Goal: Task Accomplishment & Management: Manage account settings

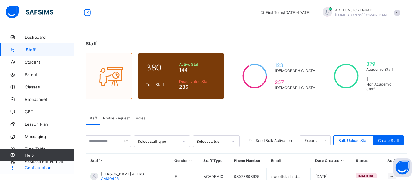
click at [32, 168] on span "Configuration" at bounding box center [49, 167] width 49 height 5
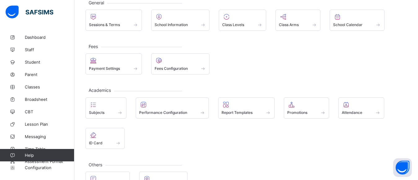
scroll to position [38, 0]
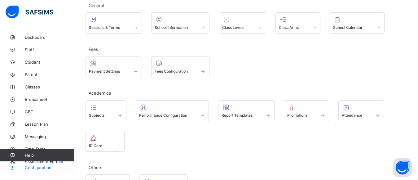
click at [54, 162] on link "Configuration" at bounding box center [37, 167] width 74 height 12
click at [55, 161] on link "Configuration" at bounding box center [37, 167] width 74 height 12
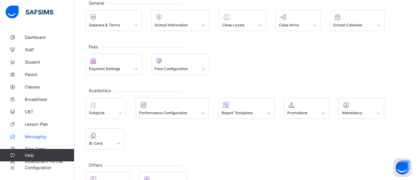
scroll to position [43, 0]
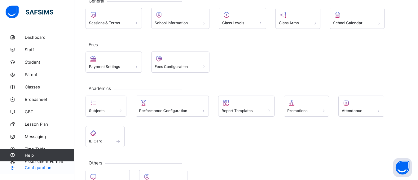
click at [59, 161] on link "Configuration" at bounding box center [37, 167] width 74 height 12
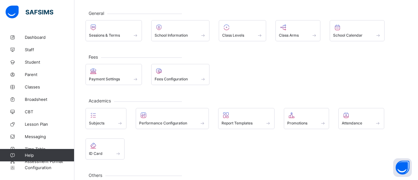
scroll to position [18, 0]
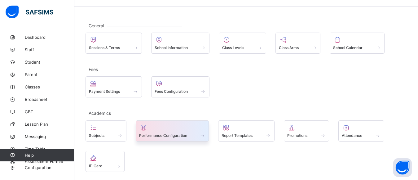
click at [179, 134] on span "Performance Configuration" at bounding box center [163, 135] width 48 height 5
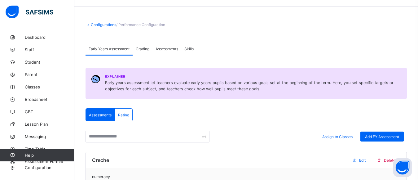
click at [166, 46] on div "Assessments" at bounding box center [166, 48] width 29 height 12
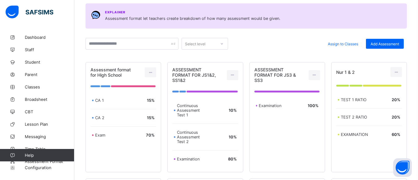
scroll to position [83, 0]
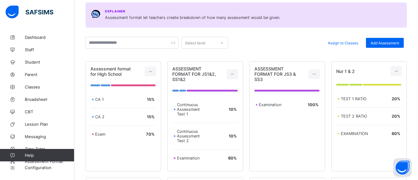
click at [417, 74] on div "Configurations / Performance Configuration Early Years Assessment Grading Asses…" at bounding box center [246, 183] width 344 height 470
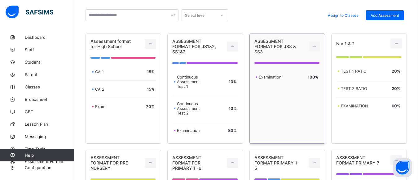
scroll to position [108, 0]
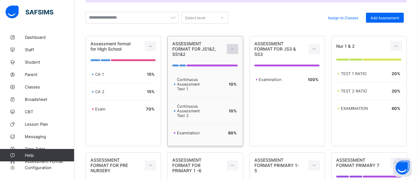
click at [235, 51] on icon at bounding box center [232, 48] width 5 height 5
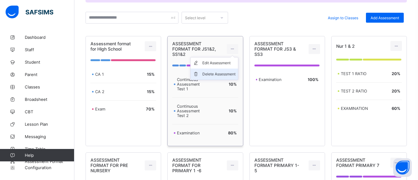
click at [227, 74] on div "Delete Assessment" at bounding box center [218, 74] width 33 height 6
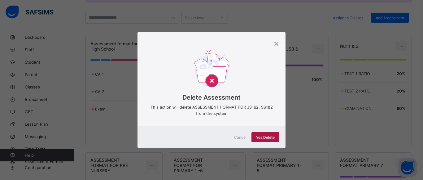
click at [261, 135] on span "Yes, Delete" at bounding box center [265, 137] width 19 height 5
click at [278, 42] on div "×" at bounding box center [277, 43] width 6 height 11
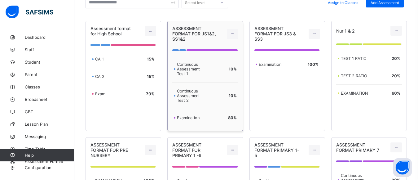
scroll to position [121, 0]
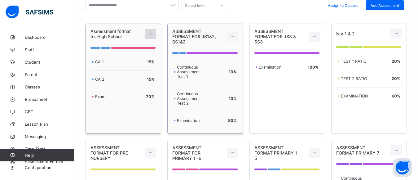
click at [152, 36] on div at bounding box center [150, 34] width 11 height 10
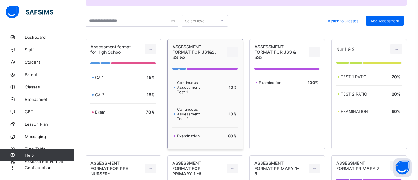
scroll to position [96, 0]
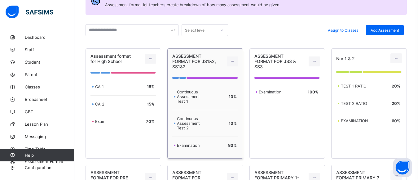
click at [213, 31] on div "Select level" at bounding box center [199, 30] width 34 height 9
click at [165, 29] on input "text" at bounding box center [132, 30] width 93 height 12
click at [358, 31] on span "Assign to Classes" at bounding box center [343, 30] width 30 height 5
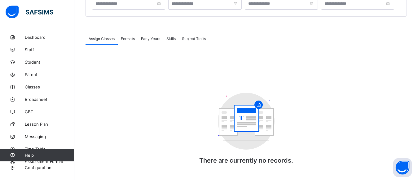
type input "**********"
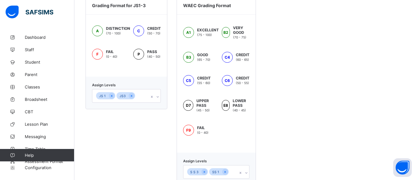
scroll to position [516, 0]
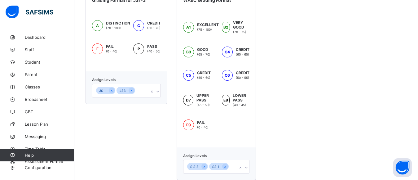
click at [158, 92] on icon at bounding box center [158, 91] width 4 height 6
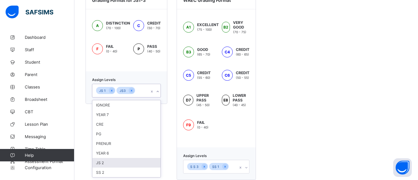
click at [102, 165] on div "JS 2" at bounding box center [126, 163] width 68 height 10
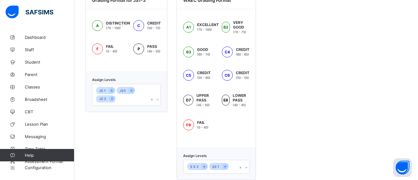
click at [246, 168] on div "option YEAR 6 focused, 6 of 7. 7 results available. Use Up and Down to choose o…" at bounding box center [216, 167] width 66 height 14
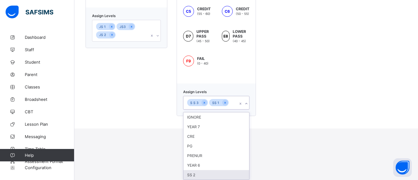
click at [200, 174] on div "SS 2" at bounding box center [216, 175] width 66 height 10
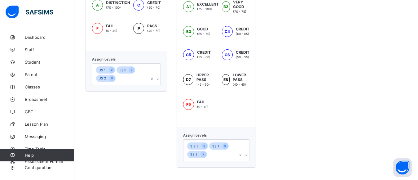
scroll to position [536, 0]
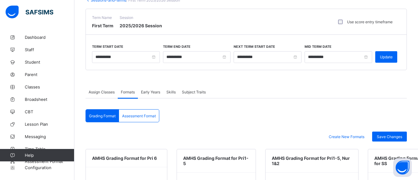
scroll to position [0, 0]
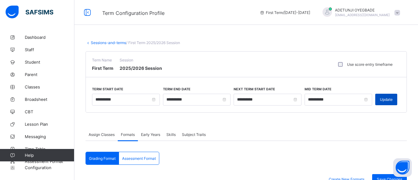
click at [389, 98] on span "Update" at bounding box center [386, 99] width 13 height 5
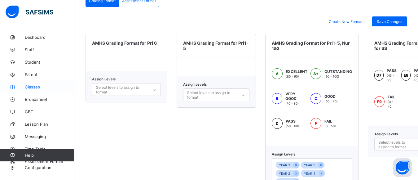
click at [35, 86] on span "Classes" at bounding box center [50, 86] width 50 height 5
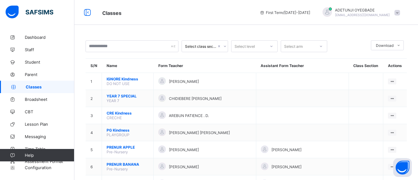
click at [225, 46] on icon at bounding box center [225, 46] width 2 height 1
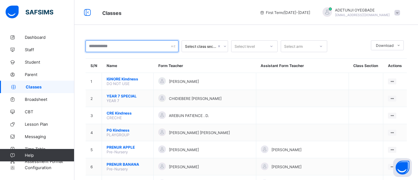
click at [139, 46] on input "text" at bounding box center [132, 46] width 93 height 12
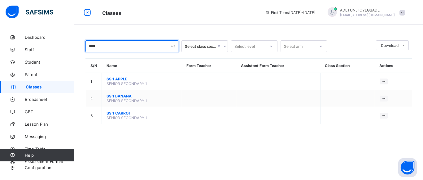
click at [89, 46] on input "****" at bounding box center [132, 46] width 93 height 12
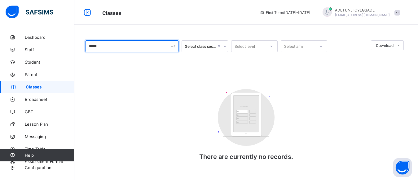
click at [96, 46] on input "*****" at bounding box center [132, 46] width 93 height 12
click at [107, 49] on input "***" at bounding box center [132, 46] width 93 height 12
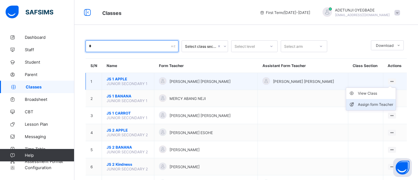
type input "*"
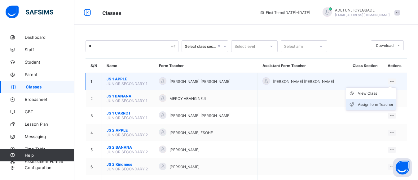
click at [377, 107] on div "Assign form Teacher" at bounding box center [375, 104] width 35 height 6
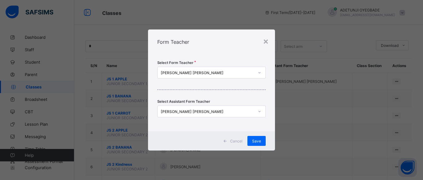
click at [261, 72] on icon at bounding box center [260, 72] width 4 height 6
click at [258, 73] on icon at bounding box center [260, 72] width 4 height 6
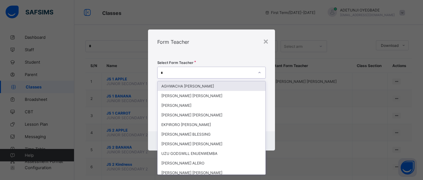
type input "**"
click at [195, 88] on div "BAYONE SONIA" at bounding box center [212, 86] width 108 height 10
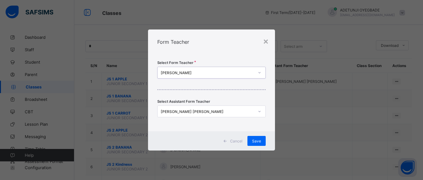
click at [256, 112] on div at bounding box center [259, 111] width 11 height 10
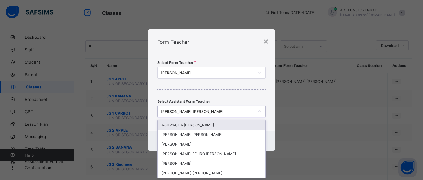
click at [214, 113] on div "[PERSON_NAME] [PERSON_NAME]" at bounding box center [208, 111] width 94 height 5
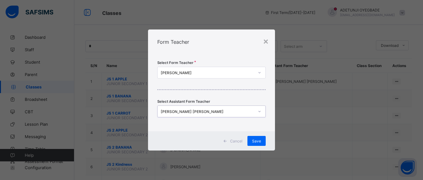
click at [203, 112] on div "[PERSON_NAME] [PERSON_NAME]" at bounding box center [208, 111] width 94 height 5
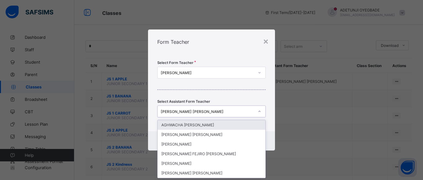
click at [241, 108] on div "[PERSON_NAME] [PERSON_NAME]" at bounding box center [206, 111] width 96 height 9
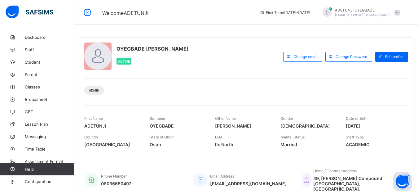
scroll to position [131, 0]
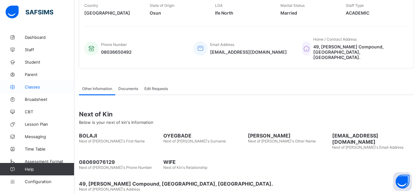
click at [39, 87] on span "Classes" at bounding box center [50, 86] width 50 height 5
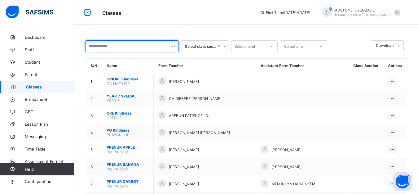
click at [177, 48] on input "text" at bounding box center [132, 46] width 93 height 12
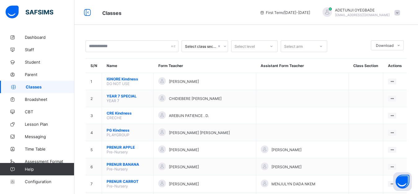
click at [172, 47] on div at bounding box center [132, 46] width 93 height 12
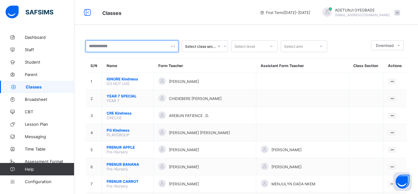
click at [158, 47] on input "text" at bounding box center [132, 46] width 93 height 12
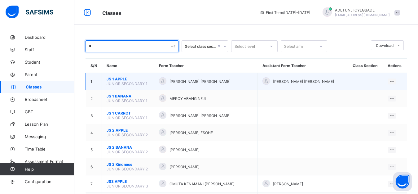
type input "*"
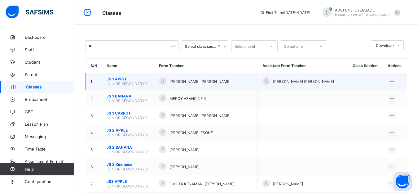
click at [131, 87] on td "JS 1 APPLE JUNIOR SECONDARY 1" at bounding box center [128, 81] width 52 height 17
click at [393, 81] on icon at bounding box center [392, 81] width 5 height 5
click at [377, 104] on div "Assign form Teacher" at bounding box center [375, 104] width 35 height 6
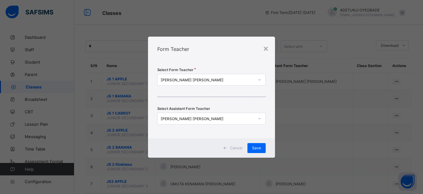
click at [260, 80] on icon at bounding box center [260, 80] width 4 height 6
click at [253, 79] on div "[PERSON_NAME] [PERSON_NAME]" at bounding box center [208, 79] width 94 height 5
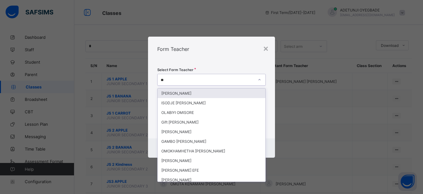
type input "***"
click at [250, 94] on div "BAYONE SONIA" at bounding box center [212, 93] width 108 height 10
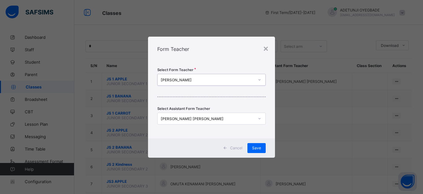
click at [236, 119] on div "[PERSON_NAME] [PERSON_NAME]" at bounding box center [208, 118] width 94 height 5
click at [241, 117] on div "[PERSON_NAME] [PERSON_NAME]" at bounding box center [208, 118] width 94 height 5
click at [244, 118] on div "[PERSON_NAME] [PERSON_NAME]" at bounding box center [208, 118] width 94 height 5
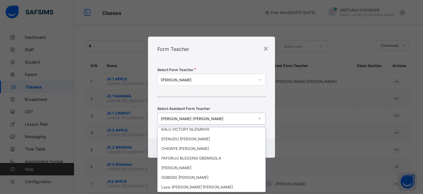
scroll to position [3615, 0]
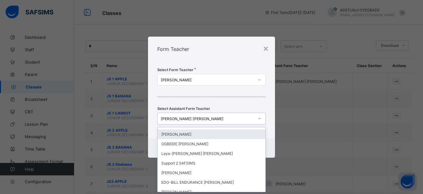
click at [218, 118] on div "[PERSON_NAME] [PERSON_NAME]" at bounding box center [208, 118] width 94 height 5
click at [209, 117] on div "[PERSON_NAME] [PERSON_NAME]" at bounding box center [208, 118] width 94 height 5
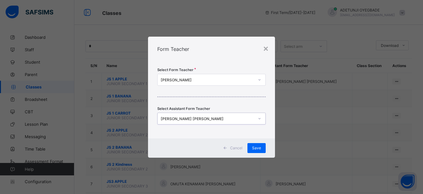
scroll to position [0, 0]
click at [210, 115] on div "[PERSON_NAME] [PERSON_NAME]" at bounding box center [206, 118] width 96 height 9
click at [271, 126] on div "Select Form Teacher BAYONE SONIA Select Assistant Form Teacher MARY ABEKWARE EL…" at bounding box center [211, 99] width 127 height 77
click at [256, 147] on span "Save" at bounding box center [256, 147] width 9 height 5
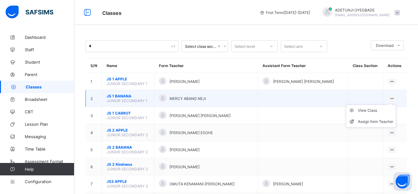
click at [393, 97] on icon at bounding box center [392, 98] width 5 height 5
click at [383, 120] on div "Assign form Teacher" at bounding box center [375, 121] width 35 height 6
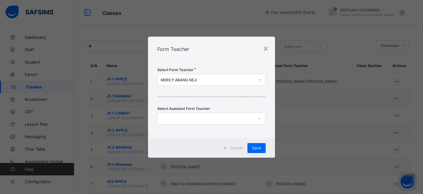
click at [225, 78] on div "MERCY ABANG NEJI" at bounding box center [208, 79] width 94 height 5
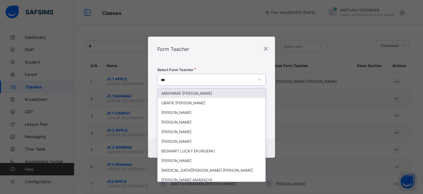
type input "****"
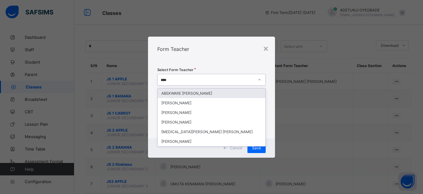
click at [246, 92] on div "ABEKWARE MARY ELOHOR" at bounding box center [212, 93] width 108 height 10
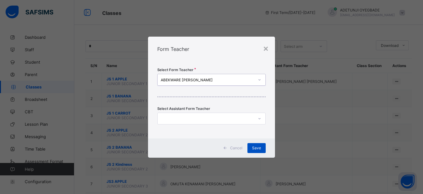
click at [251, 146] on div "Save" at bounding box center [257, 148] width 18 height 10
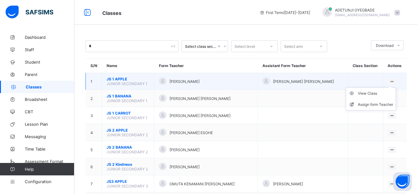
click at [395, 79] on icon at bounding box center [392, 81] width 5 height 5
click at [382, 105] on div "Assign form Teacher" at bounding box center [375, 104] width 35 height 6
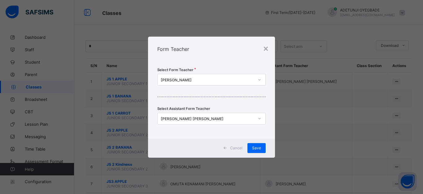
click at [259, 118] on icon at bounding box center [260, 118] width 4 height 6
click at [259, 119] on icon at bounding box center [259, 118] width 2 height 1
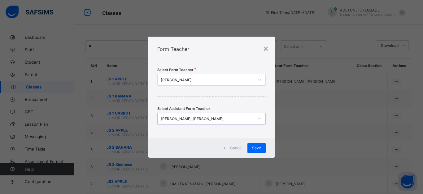
click at [257, 120] on div at bounding box center [259, 118] width 11 height 10
click at [237, 117] on div "[PERSON_NAME] [PERSON_NAME]" at bounding box center [208, 118] width 94 height 5
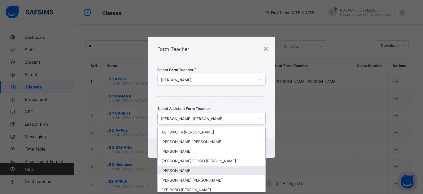
scroll to position [56, 0]
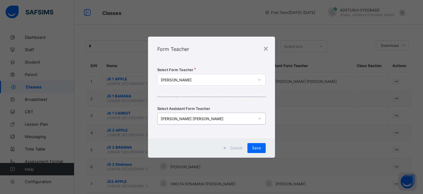
drag, startPoint x: 231, startPoint y: 119, endPoint x: 219, endPoint y: 119, distance: 11.5
click at [219, 119] on div "[PERSON_NAME] [PERSON_NAME]" at bounding box center [208, 118] width 94 height 5
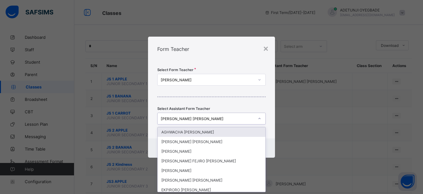
scroll to position [0, 0]
click at [230, 120] on div "[PERSON_NAME] [PERSON_NAME]" at bounding box center [208, 118] width 94 height 5
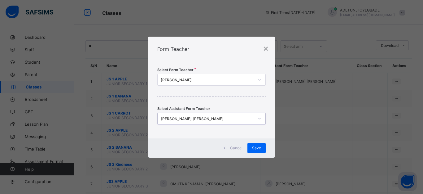
click at [200, 116] on div "[PERSON_NAME] [PERSON_NAME]" at bounding box center [208, 118] width 94 height 5
drag, startPoint x: 200, startPoint y: 116, endPoint x: 233, endPoint y: 118, distance: 33.5
click at [233, 118] on div "[PERSON_NAME] [PERSON_NAME]" at bounding box center [208, 118] width 94 height 5
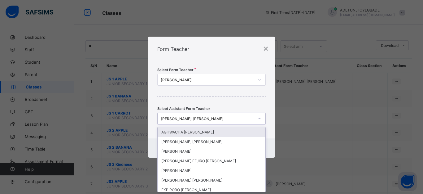
type input "*"
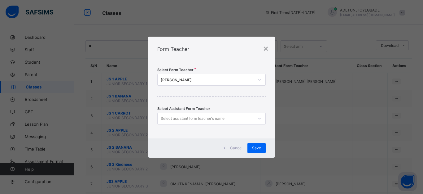
click at [270, 116] on div "Select Form Teacher SONIA BAYONE Select Assistant Form Teacher Select assistant…" at bounding box center [211, 99] width 127 height 77
click at [258, 149] on span "Save" at bounding box center [256, 147] width 9 height 5
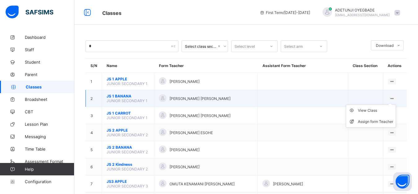
click at [396, 104] on ul "View Class Assign form Teacher" at bounding box center [371, 115] width 50 height 23
click at [392, 123] on div "Assign form Teacher" at bounding box center [375, 121] width 35 height 6
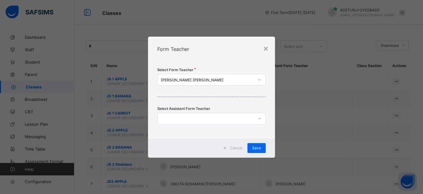
click at [260, 80] on icon at bounding box center [260, 80] width 4 height 6
click at [283, 99] on div "× Form Teacher Select Form Teacher MARY ABEKWARE ELOHOR Select Assistant Form T…" at bounding box center [211, 97] width 423 height 194
click at [259, 151] on div "Save" at bounding box center [257, 148] width 18 height 10
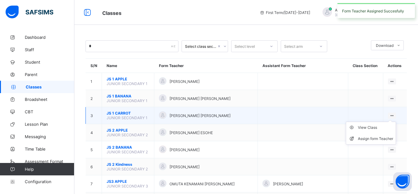
click at [393, 121] on ul "View Class Assign form Teacher" at bounding box center [371, 132] width 50 height 23
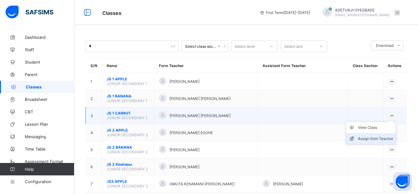
click at [390, 138] on div "Assign form Teacher" at bounding box center [375, 138] width 35 height 6
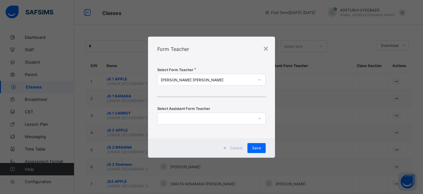
click at [206, 80] on div "[PERSON_NAME] [PERSON_NAME]" at bounding box center [208, 79] width 94 height 5
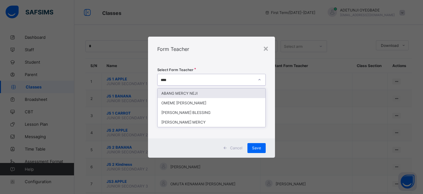
type input "*****"
click at [231, 93] on div "ABANG MERCY NEJI" at bounding box center [212, 93] width 108 height 10
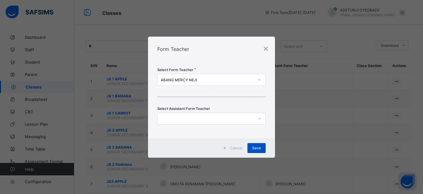
click at [252, 149] on div "Save" at bounding box center [257, 148] width 18 height 10
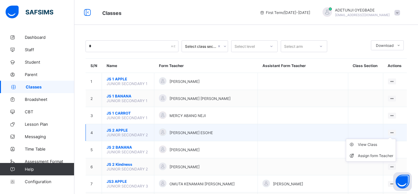
click at [394, 139] on ul "View Class Assign form Teacher" at bounding box center [371, 150] width 50 height 23
click at [389, 154] on div "Assign form Teacher" at bounding box center [375, 155] width 35 height 6
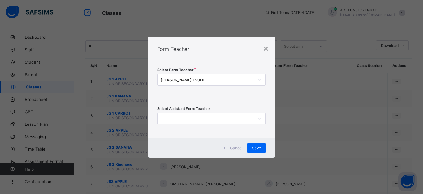
click at [261, 78] on icon at bounding box center [260, 80] width 4 height 6
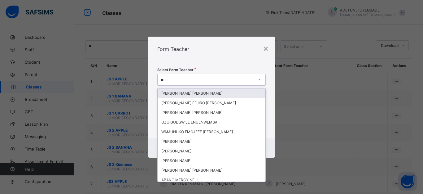
type input "*"
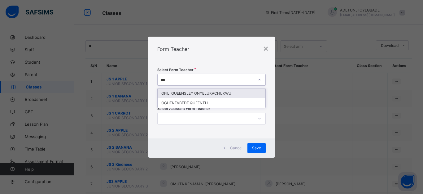
type input "****"
click at [236, 91] on div "OFILI QUEENSLEY ONYELUKACHUKWU" at bounding box center [212, 93] width 108 height 10
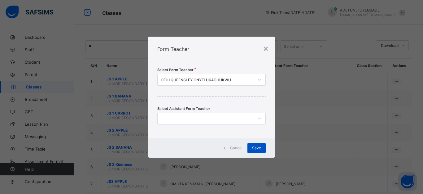
click at [254, 148] on span "Save" at bounding box center [256, 147] width 9 height 5
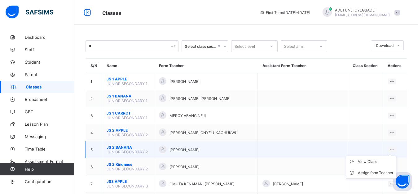
click at [395, 156] on ul "View Class Assign form Teacher" at bounding box center [371, 167] width 50 height 23
click at [379, 169] on li "Assign form Teacher" at bounding box center [371, 172] width 50 height 11
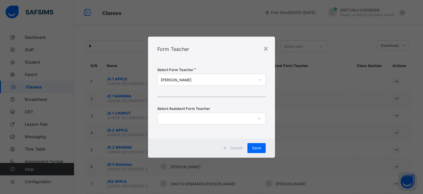
click at [229, 79] on div "CYNTHIA AKAH ELOHOR" at bounding box center [208, 79] width 94 height 5
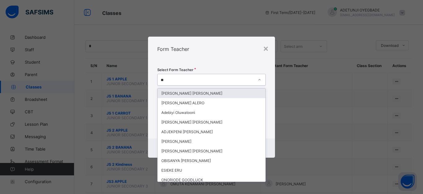
type input "***"
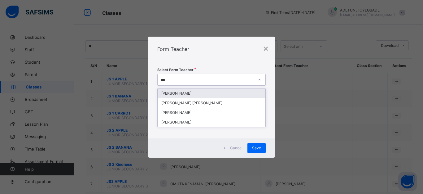
click at [218, 95] on div "BOYI DENNIS OGHENERUEMU" at bounding box center [212, 93] width 108 height 10
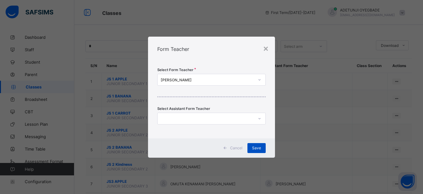
click at [252, 145] on div "Save" at bounding box center [257, 148] width 18 height 10
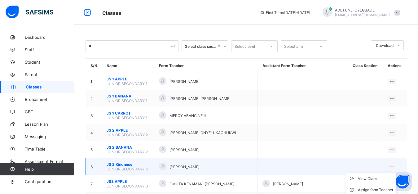
click at [395, 164] on div at bounding box center [392, 167] width 8 height 6
click at [384, 188] on div "Assign form Teacher" at bounding box center [375, 190] width 35 height 6
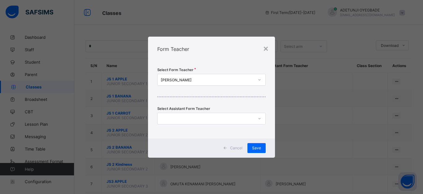
click at [231, 81] on div "DENNIS BOYI OGHENERUEMU" at bounding box center [208, 79] width 94 height 5
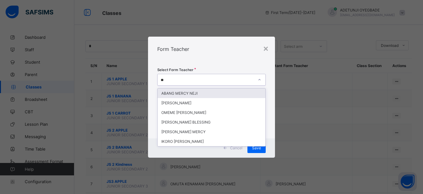
type input "***"
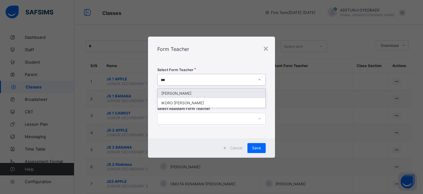
click at [225, 95] on div "AKAH CYNTHIA ELOHOR" at bounding box center [212, 93] width 108 height 10
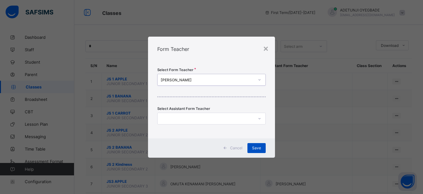
click at [258, 146] on span "Save" at bounding box center [256, 147] width 9 height 5
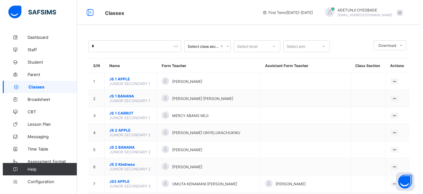
scroll to position [48, 0]
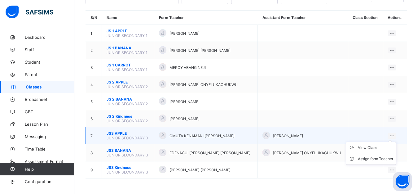
click at [395, 135] on icon at bounding box center [392, 135] width 5 height 5
click at [387, 156] on div "Assign form Teacher" at bounding box center [375, 159] width 35 height 6
click at [0, 0] on div "× Form Teacher Select Form Teacher DENNIS BOYI OGHENERUEMU Select Assistant For…" at bounding box center [0, 0] width 0 height 0
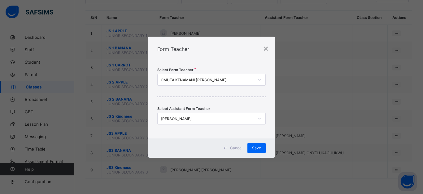
click at [260, 79] on icon at bounding box center [260, 80] width 4 height 6
click at [259, 81] on icon at bounding box center [260, 80] width 4 height 6
click at [242, 77] on div "OMUTA KENAMANI [PERSON_NAME]" at bounding box center [208, 79] width 94 height 5
click at [260, 80] on icon at bounding box center [259, 79] width 2 height 1
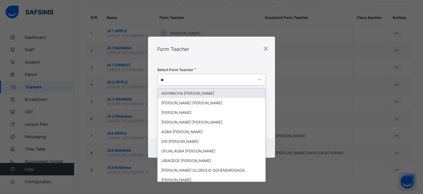
type input "***"
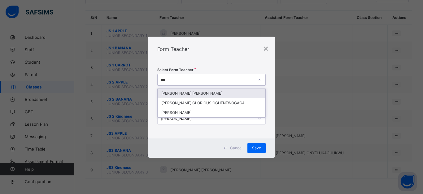
click at [214, 93] on div "EZE AGATHA CHIDINMA" at bounding box center [212, 93] width 108 height 10
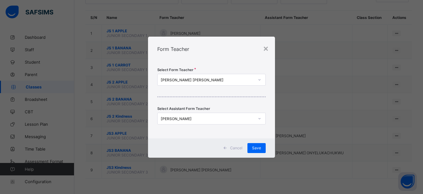
click at [214, 93] on div "Select Form Teacher EZE AGATHA CHIDINMA Select Assistant Form Teacher SONIA BAY…" at bounding box center [211, 99] width 127 height 77
click at [246, 120] on div "[PERSON_NAME]" at bounding box center [208, 118] width 94 height 5
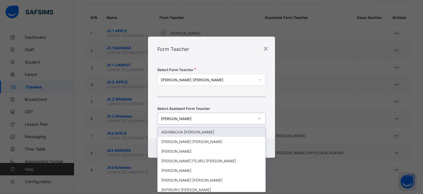
scroll to position [0, 0]
type input "*"
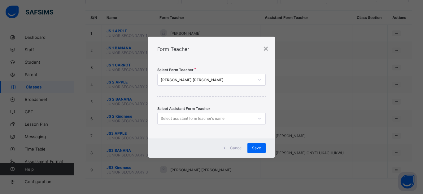
click at [278, 118] on div "× Form Teacher Select Form Teacher EZE AGATHA CHIDINMA Select Assistant Form Te…" at bounding box center [211, 97] width 423 height 194
click at [261, 149] on div "Save" at bounding box center [257, 148] width 18 height 10
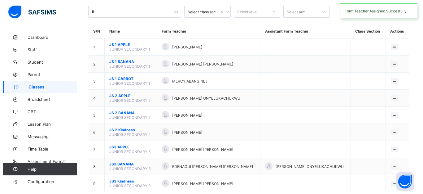
scroll to position [48, 0]
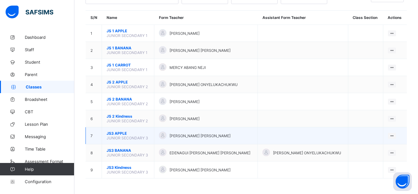
click at [274, 135] on td at bounding box center [303, 135] width 90 height 17
click at [396, 142] on ul "View Class Assign form Teacher" at bounding box center [371, 153] width 50 height 23
click at [392, 156] on div "Assign form Teacher" at bounding box center [375, 159] width 35 height 6
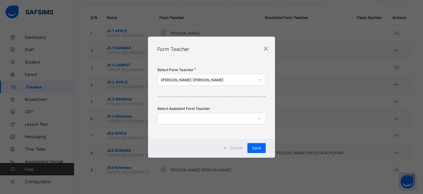
click at [258, 117] on icon at bounding box center [260, 118] width 4 height 6
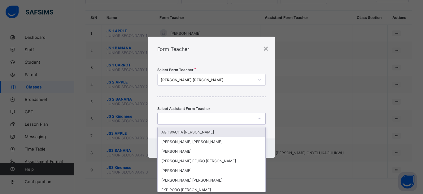
scroll to position [0, 0]
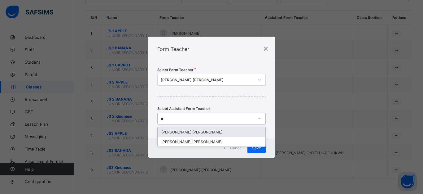
type input "***"
click at [229, 131] on div "JIMOH OLUWASEUN JOSHUA" at bounding box center [212, 132] width 108 height 10
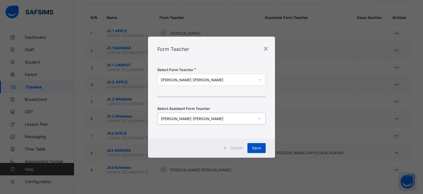
click at [261, 148] on span "Save" at bounding box center [256, 147] width 9 height 5
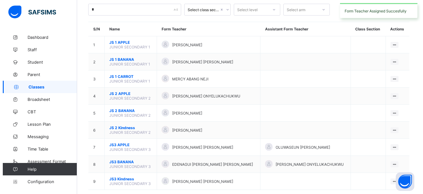
scroll to position [48, 0]
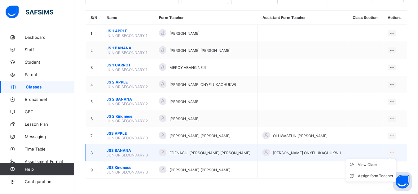
click at [396, 159] on ul "View Class Assign form Teacher" at bounding box center [371, 170] width 50 height 23
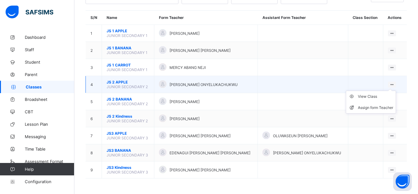
click at [396, 90] on ul "View Class Assign form Teacher" at bounding box center [371, 101] width 50 height 23
click at [385, 107] on div "Assign form Teacher" at bounding box center [375, 107] width 35 height 6
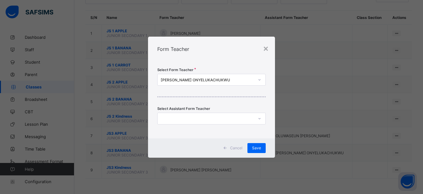
click at [233, 118] on div at bounding box center [206, 118] width 96 height 9
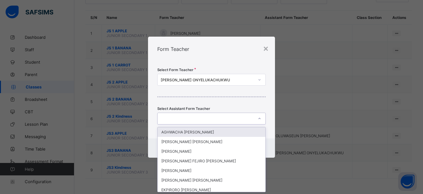
scroll to position [0, 0]
type input "***"
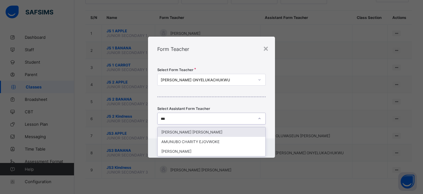
click at [245, 133] on div "UBONG BASSEY LINUS" at bounding box center [212, 132] width 108 height 10
click at [245, 133] on div "Select Form Teacher QUEENSLEY OFILI ONYELUKACHUKWU Select Assistant Form Teache…" at bounding box center [211, 99] width 127 height 77
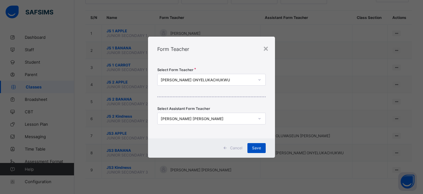
click at [255, 147] on span "Save" at bounding box center [256, 147] width 9 height 5
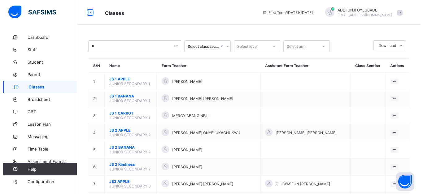
scroll to position [48, 0]
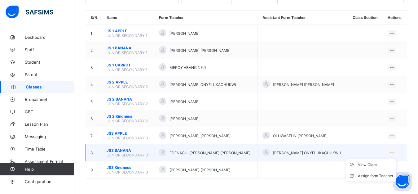
click at [395, 152] on icon at bounding box center [392, 152] width 5 height 5
click at [380, 174] on div "Assign form Teacher" at bounding box center [375, 176] width 35 height 6
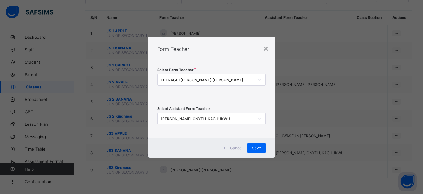
click at [258, 117] on icon at bounding box center [260, 118] width 4 height 6
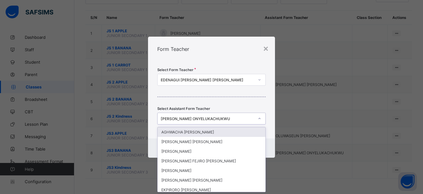
scroll to position [0, 0]
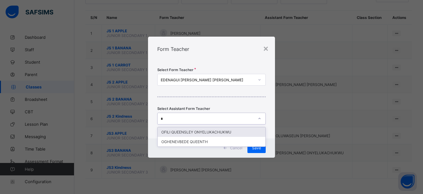
type input "*"
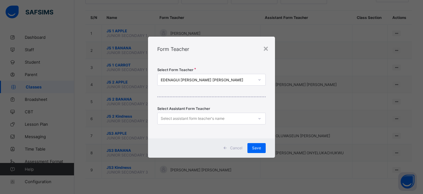
click at [278, 123] on div "× Form Teacher Select Form Teacher EDENAGUI JERRY EFOSA Select Assistant Form T…" at bounding box center [211, 97] width 423 height 194
click at [256, 145] on span "Save" at bounding box center [256, 147] width 9 height 5
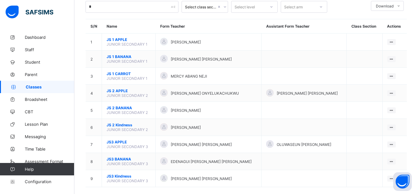
scroll to position [48, 0]
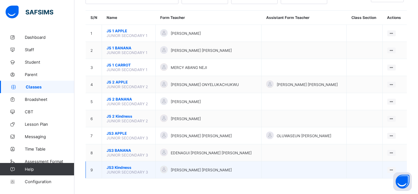
click at [198, 170] on span "[PERSON_NAME] [PERSON_NAME]" at bounding box center [201, 169] width 61 height 5
click at [393, 167] on icon at bounding box center [391, 169] width 5 height 5
click at [383, 190] on div "Assign form Teacher" at bounding box center [375, 193] width 35 height 6
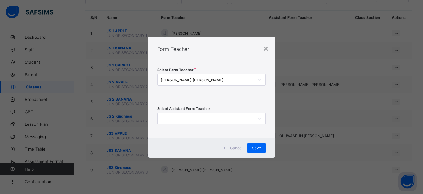
click at [259, 80] on icon at bounding box center [259, 79] width 2 height 1
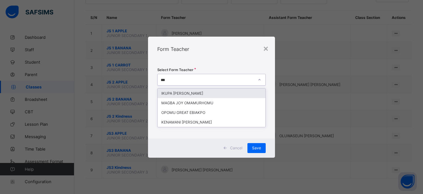
type input "****"
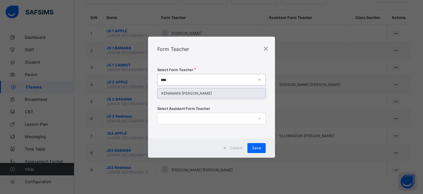
click at [235, 91] on div "KENAMANI OMUTA DAVID" at bounding box center [212, 93] width 108 height 10
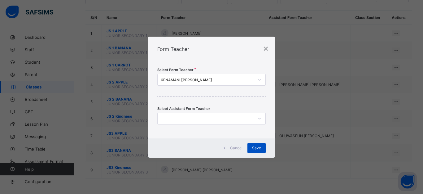
click at [254, 151] on div "Save" at bounding box center [257, 148] width 18 height 10
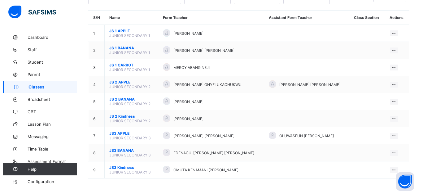
scroll to position [0, 0]
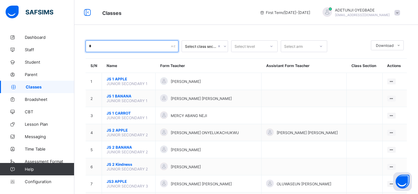
click at [160, 46] on input "*" at bounding box center [132, 46] width 93 height 12
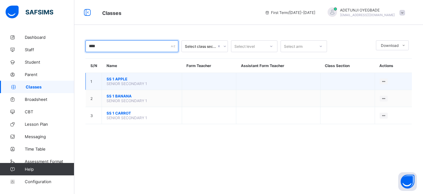
type input "****"
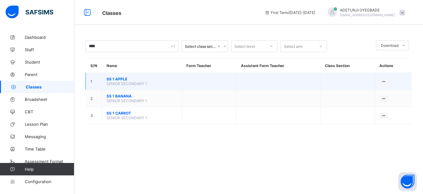
click at [165, 86] on td "SS 1 APPLE SENIOR SECONDARY 1" at bounding box center [142, 81] width 80 height 17
click at [383, 87] on ul "View Class Assign form Teacher" at bounding box center [363, 98] width 50 height 23
click at [375, 101] on div "Assign form Teacher" at bounding box center [367, 104] width 35 height 6
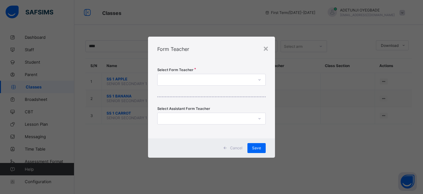
click at [232, 79] on div at bounding box center [206, 79] width 96 height 9
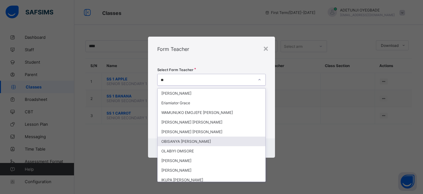
type input "***"
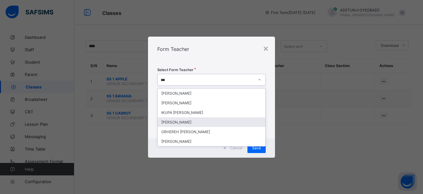
click at [209, 122] on div "UMWENI MICHELLE ESOHE" at bounding box center [212, 122] width 108 height 10
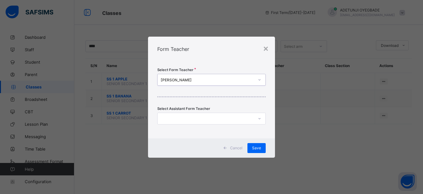
click at [260, 120] on icon at bounding box center [260, 118] width 4 height 6
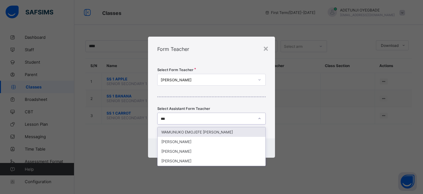
type input "****"
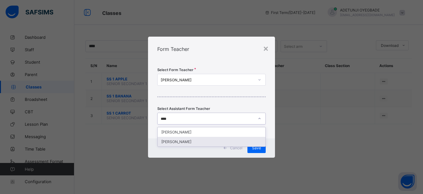
click at [230, 140] on div "JAMES UBONG EFFIONG" at bounding box center [212, 142] width 108 height 10
click at [253, 149] on span "Save" at bounding box center [256, 147] width 9 height 5
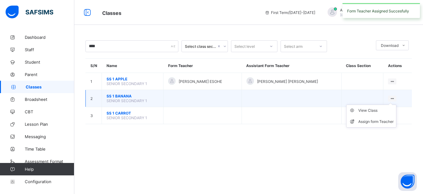
click at [391, 104] on ul "View Class Assign form Teacher" at bounding box center [371, 115] width 50 height 23
click at [384, 120] on div "Assign form Teacher" at bounding box center [376, 121] width 35 height 6
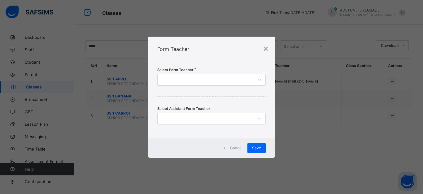
click at [241, 79] on div at bounding box center [206, 79] width 96 height 9
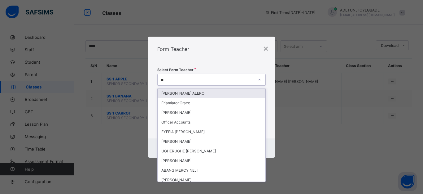
type input "***"
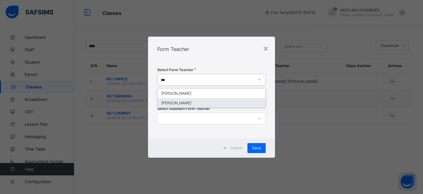
click at [238, 101] on div "IGHO OKEOGHENE ERNEST" at bounding box center [212, 103] width 108 height 10
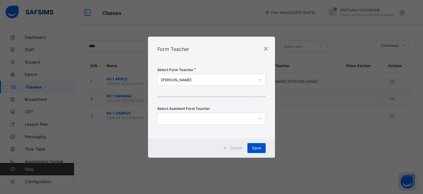
click at [258, 146] on span "Save" at bounding box center [256, 147] width 9 height 5
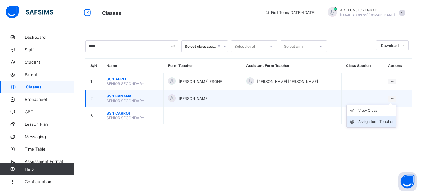
click at [390, 124] on div "Assign form Teacher" at bounding box center [376, 121] width 35 height 6
click at [0, 0] on div "× Form Teacher Select Form Teacher Select Assistant Form Teacher Cancel Save" at bounding box center [0, 0] width 0 height 0
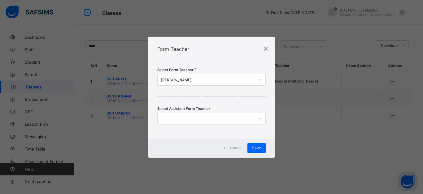
click at [260, 120] on icon at bounding box center [260, 118] width 4 height 6
click at [259, 120] on icon at bounding box center [260, 118] width 4 height 6
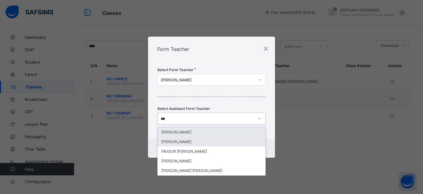
type input "****"
click at [240, 142] on div "EMMANUEL JOHN OLUWAMUYIWA" at bounding box center [212, 142] width 108 height 10
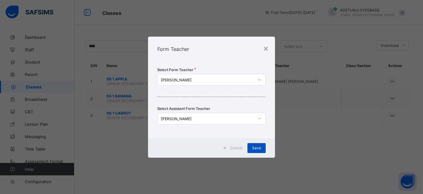
click at [256, 148] on span "Save" at bounding box center [256, 147] width 9 height 5
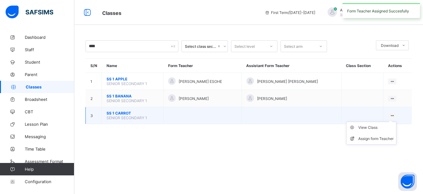
click at [392, 121] on ul "View Class Assign form Teacher" at bounding box center [371, 132] width 50 height 23
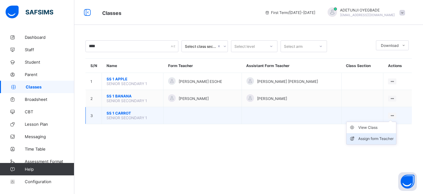
click at [384, 135] on div "Assign form Teacher" at bounding box center [376, 138] width 35 height 6
click at [0, 0] on div "× Form Teacher Select Form Teacher OKEOGHENE IGHO ERNEST Select Assistant Form …" at bounding box center [0, 0] width 0 height 0
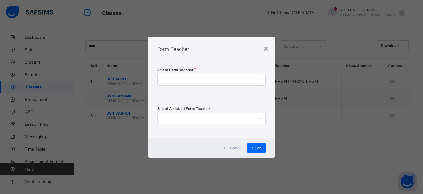
click at [259, 80] on icon at bounding box center [260, 80] width 4 height 6
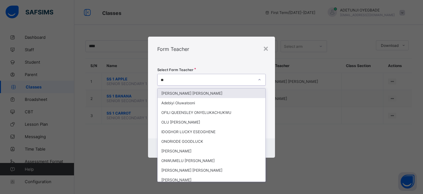
type input "***"
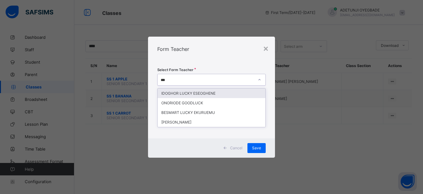
click at [210, 94] on div "IDOGHOR LUCKY ESEOGHENE" at bounding box center [212, 93] width 108 height 10
click at [210, 94] on div "Select Form Teacher option IGHO OKEOGHENE ERNEST, selected. option IDOGHOR LUCK…" at bounding box center [211, 99] width 127 height 77
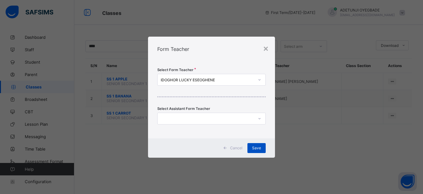
click at [255, 149] on span "Save" at bounding box center [256, 147] width 9 height 5
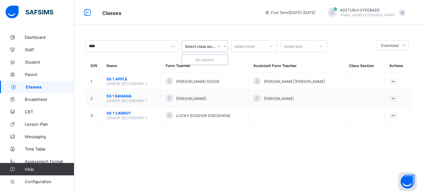
click at [225, 46] on icon at bounding box center [225, 46] width 4 height 6
click at [225, 46] on icon at bounding box center [225, 46] width 2 height 1
click at [225, 46] on icon at bounding box center [225, 46] width 4 height 6
click at [225, 46] on icon at bounding box center [225, 46] width 2 height 1
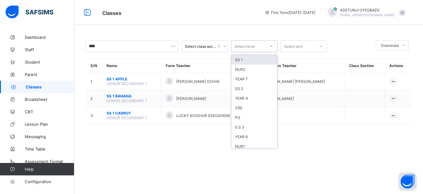
click at [270, 45] on icon at bounding box center [272, 46] width 4 height 6
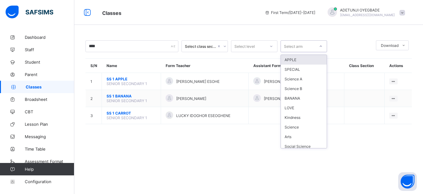
click at [321, 45] on icon at bounding box center [321, 46] width 4 height 6
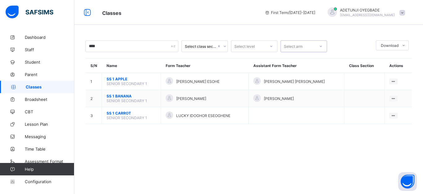
click at [320, 45] on icon at bounding box center [321, 46] width 4 height 6
click at [56, 73] on span "Parent" at bounding box center [50, 74] width 50 height 5
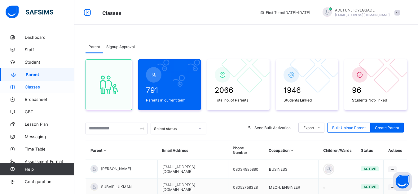
click at [50, 90] on link "Classes" at bounding box center [37, 87] width 74 height 12
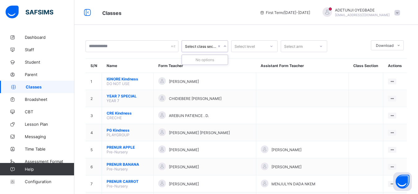
click at [224, 47] on icon at bounding box center [225, 46] width 4 height 6
click at [271, 46] on icon at bounding box center [272, 46] width 2 height 1
click at [321, 45] on icon at bounding box center [321, 46] width 4 height 6
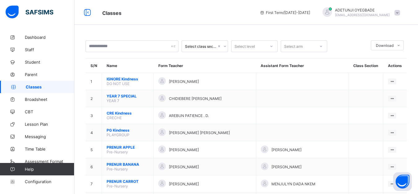
click at [401, 43] on icon at bounding box center [398, 45] width 5 height 4
click at [225, 46] on icon at bounding box center [225, 46] width 4 height 6
click at [225, 46] on icon at bounding box center [225, 46] width 2 height 1
click at [204, 46] on div "Select class section" at bounding box center [201, 46] width 32 height 5
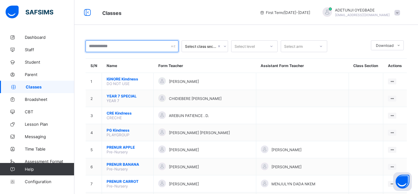
click at [173, 45] on div at bounding box center [132, 46] width 93 height 12
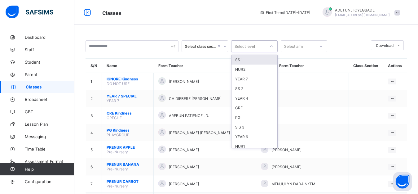
click at [272, 46] on icon at bounding box center [272, 46] width 4 height 6
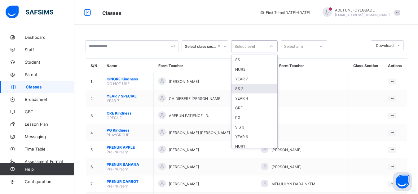
click at [255, 90] on div "SS 2" at bounding box center [255, 89] width 46 height 10
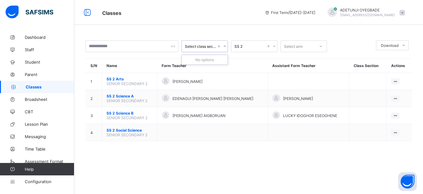
click at [224, 45] on icon at bounding box center [225, 46] width 4 height 6
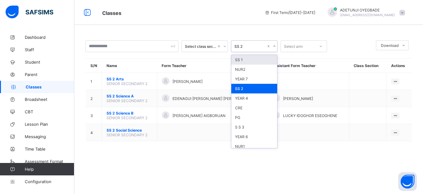
click at [273, 46] on icon at bounding box center [275, 46] width 4 height 6
click at [261, 61] on div "SS 1" at bounding box center [255, 60] width 46 height 10
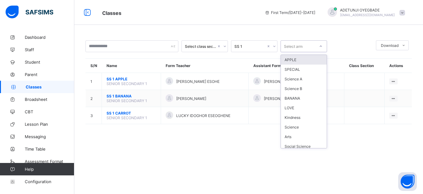
click at [321, 46] on icon at bounding box center [321, 46] width 4 height 6
click at [366, 65] on th "Class Section" at bounding box center [365, 66] width 40 height 14
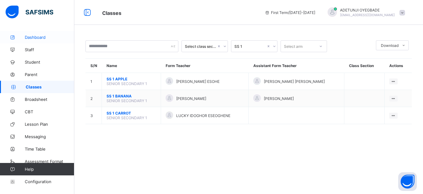
click at [45, 41] on link "Dashboard" at bounding box center [37, 37] width 74 height 12
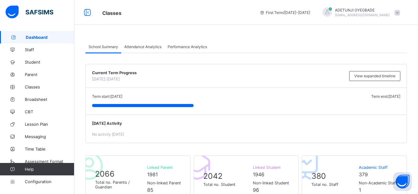
click at [161, 47] on div "Attendance Analytics" at bounding box center [142, 46] width 43 height 12
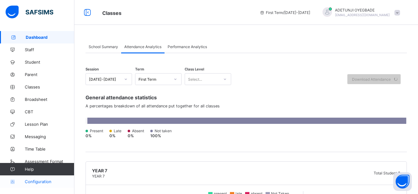
click at [43, 182] on span "Configuration" at bounding box center [49, 181] width 49 height 5
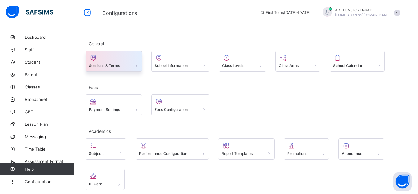
click at [135, 68] on div "Sessions & Terms" at bounding box center [114, 61] width 56 height 21
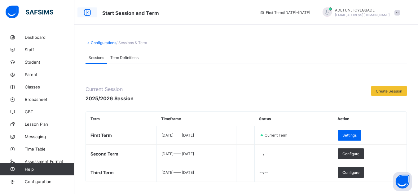
click at [87, 11] on icon at bounding box center [87, 12] width 11 height 9
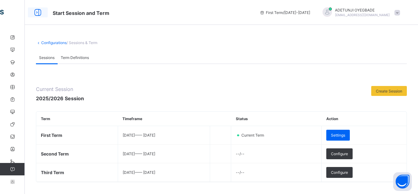
click at [36, 13] on icon at bounding box center [38, 12] width 11 height 9
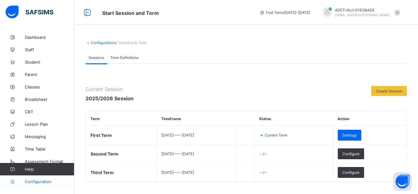
click at [50, 183] on span "Configuration" at bounding box center [49, 181] width 49 height 5
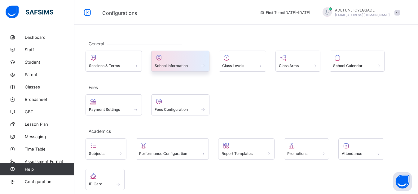
click at [199, 66] on div "School Information" at bounding box center [181, 65] width 52 height 5
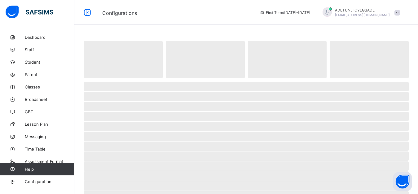
select select "**"
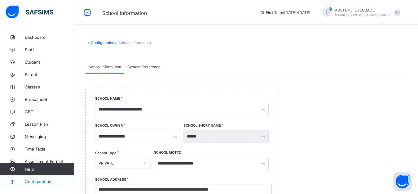
click at [51, 182] on span "Configuration" at bounding box center [49, 181] width 49 height 5
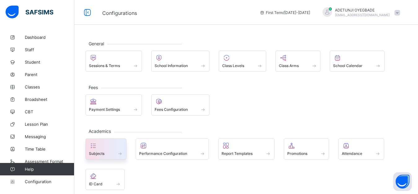
click at [120, 150] on span at bounding box center [106, 150] width 34 height 2
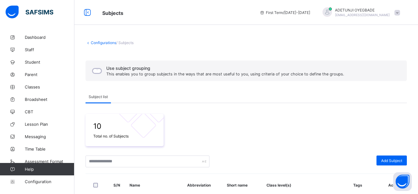
scroll to position [170, 0]
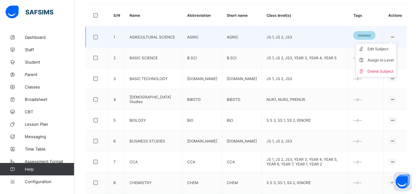
click at [397, 43] on ul "Edit Subject Assign to Level Delete Subject" at bounding box center [375, 60] width 41 height 34
click at [394, 62] on div "Assign to Level" at bounding box center [381, 60] width 26 height 6
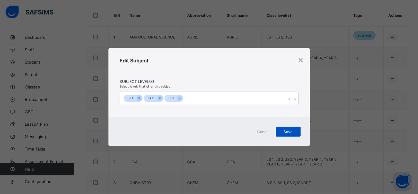
click at [289, 133] on span "Save" at bounding box center [287, 131] width 15 height 5
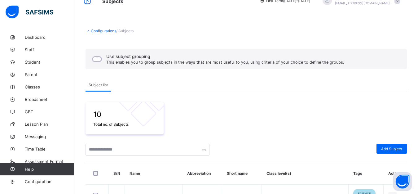
scroll to position [10, 0]
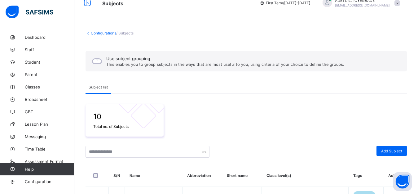
click at [126, 34] on span "/ Subjects" at bounding box center [124, 33] width 17 height 5
click at [130, 34] on span "/ Subjects" at bounding box center [124, 33] width 17 height 5
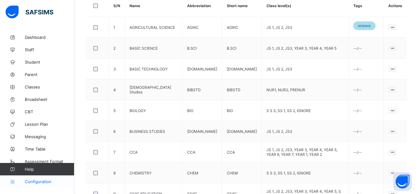
click at [37, 183] on span "Configuration" at bounding box center [49, 181] width 49 height 5
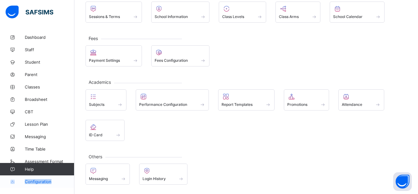
scroll to position [49, 0]
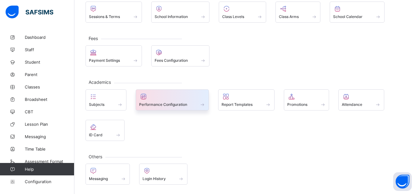
click at [166, 108] on div "Performance Configuration" at bounding box center [172, 99] width 73 height 21
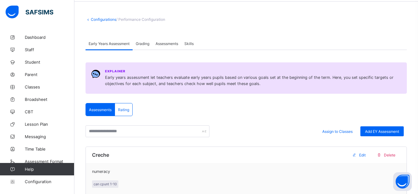
scroll to position [23, 0]
click at [147, 44] on span "Grading" at bounding box center [143, 44] width 14 height 5
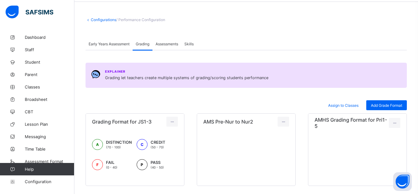
click at [161, 45] on span "Assessments" at bounding box center [167, 44] width 23 height 5
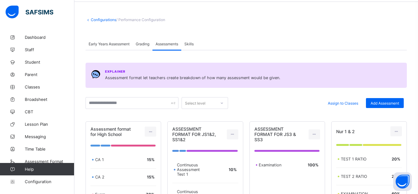
click at [145, 45] on span "Grading" at bounding box center [143, 44] width 14 height 5
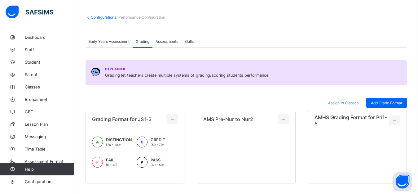
scroll to position [24, 0]
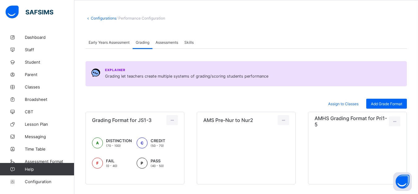
click at [144, 19] on span "/ Performance Configuration" at bounding box center [140, 18] width 49 height 5
click at [139, 18] on span "/ Performance Configuration" at bounding box center [140, 18] width 49 height 5
click at [151, 18] on span "/ Performance Configuration" at bounding box center [140, 18] width 49 height 5
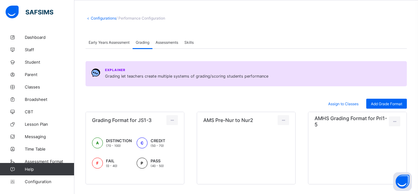
click at [151, 18] on span "/ Performance Configuration" at bounding box center [140, 18] width 49 height 5
click at [139, 19] on span "/ Performance Configuration" at bounding box center [140, 18] width 49 height 5
click at [106, 19] on link "Configurations" at bounding box center [103, 18] width 25 height 5
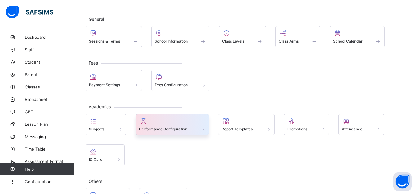
click at [149, 132] on div "Performance Configuration" at bounding box center [172, 124] width 73 height 21
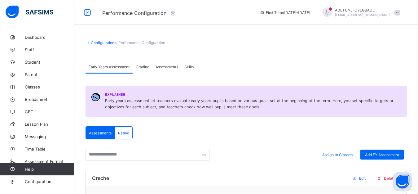
click at [128, 133] on span "Rating" at bounding box center [123, 132] width 11 height 5
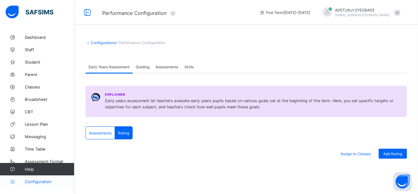
click at [44, 180] on span "Configuration" at bounding box center [49, 181] width 49 height 5
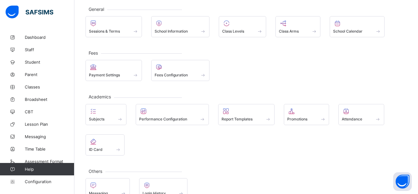
scroll to position [49, 0]
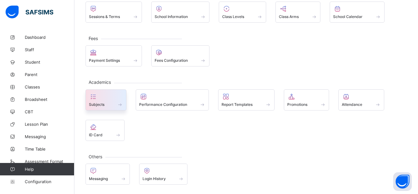
click at [113, 108] on div "Subjects" at bounding box center [106, 99] width 41 height 21
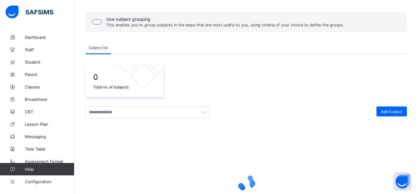
click at [113, 108] on input "text" at bounding box center [148, 112] width 124 height 12
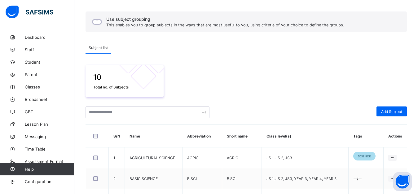
scroll to position [9, 0]
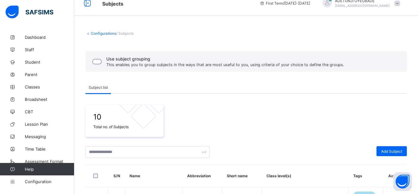
click at [112, 34] on link "Configurations" at bounding box center [103, 33] width 25 height 5
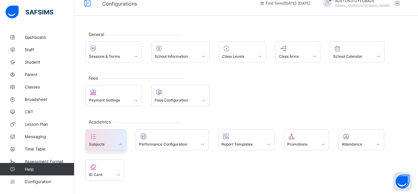
click at [104, 139] on div at bounding box center [106, 135] width 34 height 7
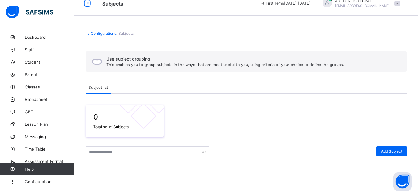
click at [104, 139] on span at bounding box center [246, 141] width 321 height 9
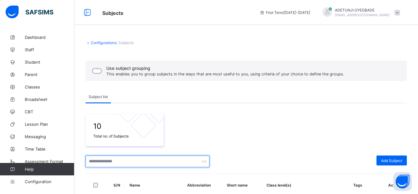
click at [200, 161] on input "text" at bounding box center [148, 161] width 124 height 12
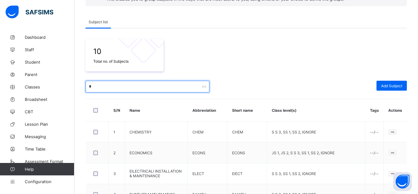
scroll to position [56, 0]
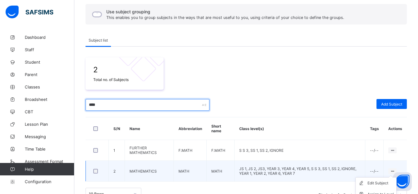
type input "****"
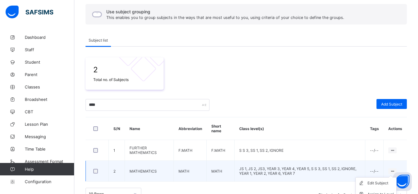
click at [395, 170] on icon at bounding box center [392, 171] width 5 height 5
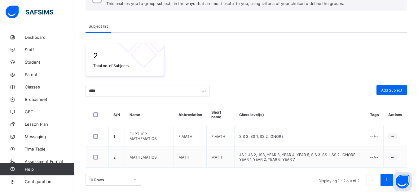
scroll to position [72, 0]
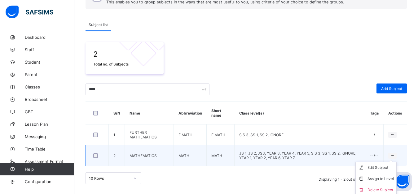
click at [395, 154] on icon at bounding box center [392, 155] width 5 height 5
click at [385, 179] on div "Assign to Level" at bounding box center [381, 178] width 26 height 6
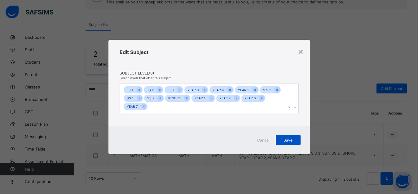
click at [286, 138] on span "Save" at bounding box center [287, 140] width 15 height 5
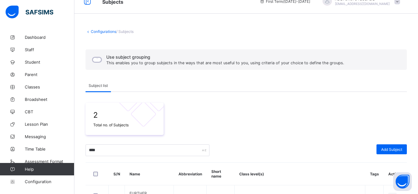
scroll to position [0, 0]
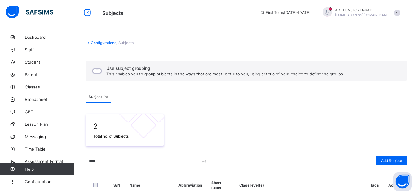
click at [94, 42] on link "Configurations" at bounding box center [103, 42] width 25 height 5
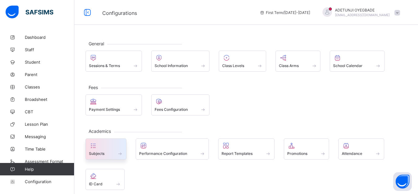
click at [115, 151] on div "Subjects" at bounding box center [106, 153] width 34 height 5
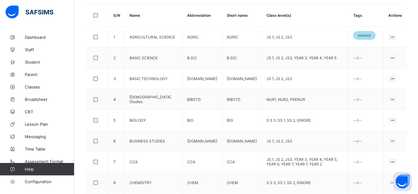
scroll to position [238, 0]
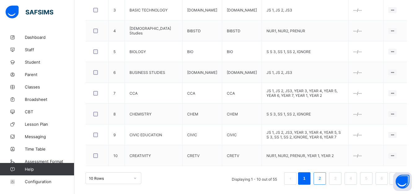
click at [321, 175] on li "2" at bounding box center [320, 178] width 12 height 12
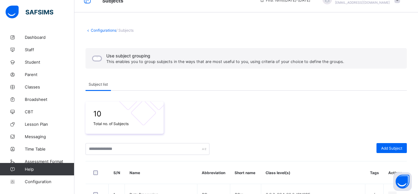
scroll to position [0, 0]
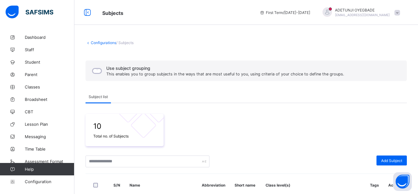
click at [98, 42] on link "Configurations" at bounding box center [103, 42] width 25 height 5
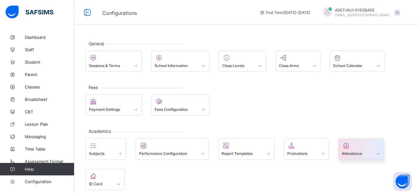
click at [358, 157] on div "Attendance" at bounding box center [361, 148] width 46 height 21
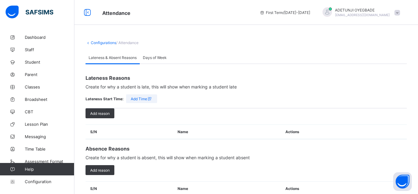
click at [153, 58] on span "Days of Week" at bounding box center [155, 57] width 24 height 5
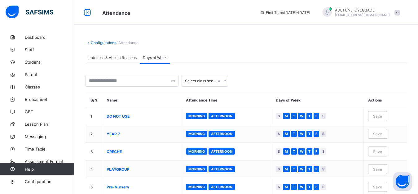
click at [103, 42] on link "Configurations" at bounding box center [103, 42] width 25 height 5
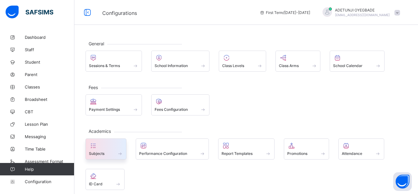
click at [109, 154] on div "Subjects" at bounding box center [106, 153] width 34 height 5
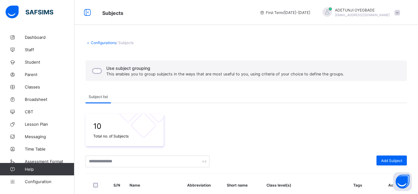
click at [97, 44] on link "Configurations" at bounding box center [103, 42] width 25 height 5
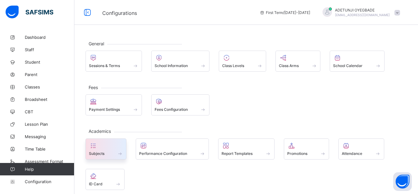
click at [110, 154] on div "Subjects" at bounding box center [106, 153] width 34 height 5
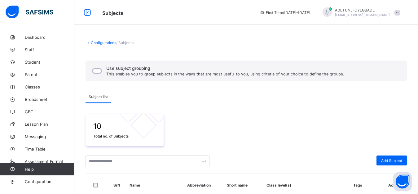
scroll to position [170, 0]
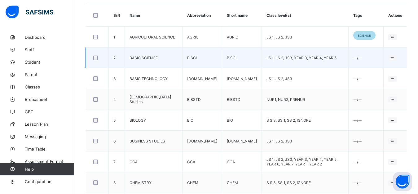
click at [369, 57] on td "--/--" at bounding box center [366, 57] width 35 height 21
click at [397, 64] on ul "Edit Subject Assign to Level Delete Subject" at bounding box center [375, 81] width 41 height 34
click at [395, 57] on icon at bounding box center [392, 57] width 5 height 5
click at [369, 64] on ul "Edit Subject Assign to Level Delete Subject" at bounding box center [375, 81] width 41 height 34
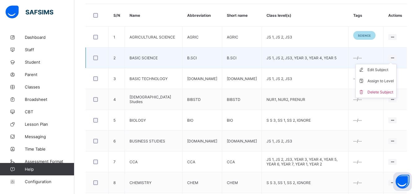
click at [369, 64] on ul "Edit Subject Assign to Level Delete Subject" at bounding box center [375, 81] width 41 height 34
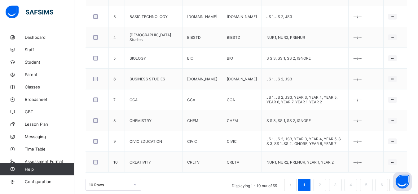
scroll to position [238, 0]
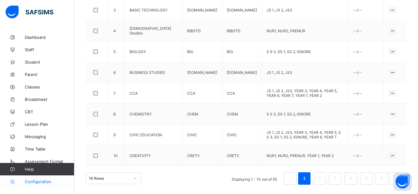
click at [39, 183] on span "Configuration" at bounding box center [49, 181] width 49 height 5
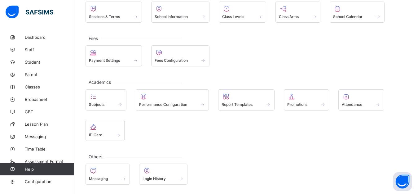
scroll to position [49, 0]
click at [43, 87] on span "Classes" at bounding box center [50, 86] width 50 height 5
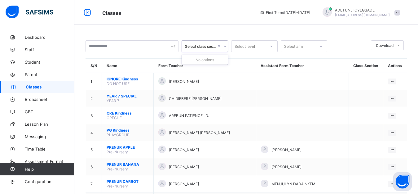
click at [227, 47] on icon at bounding box center [225, 46] width 4 height 6
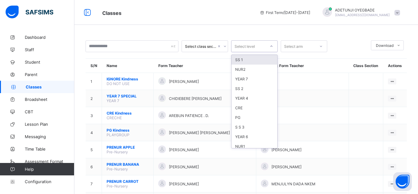
click at [255, 47] on div "Select level" at bounding box center [249, 46] width 34 height 9
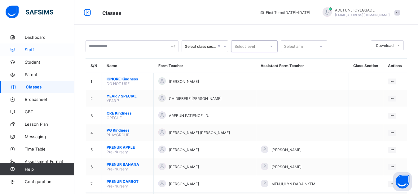
click at [42, 51] on span "Staff" at bounding box center [50, 49] width 50 height 5
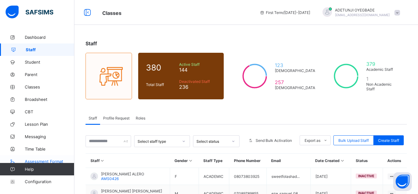
click at [52, 161] on span "Assessment Format" at bounding box center [50, 161] width 50 height 5
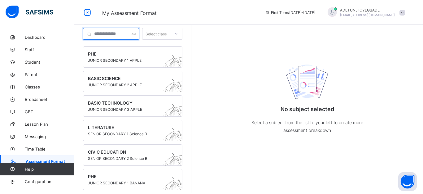
click at [139, 33] on div at bounding box center [111, 34] width 56 height 12
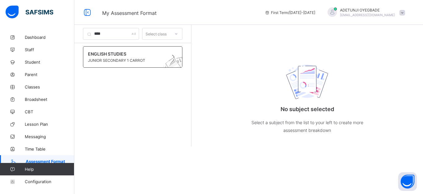
click at [133, 57] on span at bounding box center [127, 57] width 78 height 2
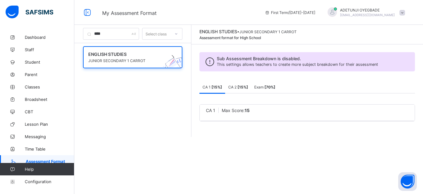
click at [228, 113] on div "CA 1 Max Score: 15" at bounding box center [307, 112] width 215 height 16
click at [222, 87] on b "[ 15 %]" at bounding box center [217, 87] width 11 height 5
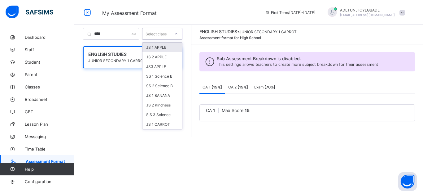
click at [178, 32] on icon at bounding box center [176, 34] width 4 height 6
click at [181, 50] on div "JS 1 APPLE" at bounding box center [163, 47] width 40 height 10
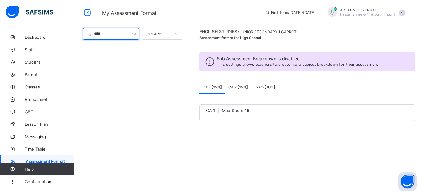
click at [139, 35] on div "****" at bounding box center [111, 34] width 56 height 12
click at [128, 35] on input "****" at bounding box center [111, 34] width 56 height 12
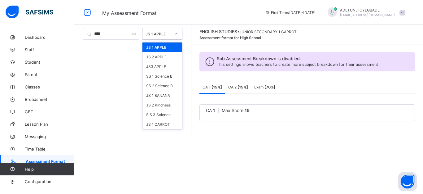
click at [178, 34] on icon at bounding box center [176, 34] width 4 height 6
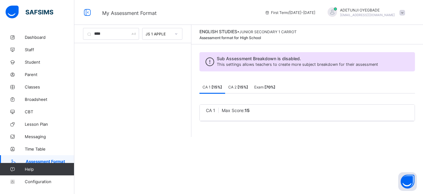
click at [240, 37] on span "Assessment format for High School" at bounding box center [231, 37] width 62 height 5
click at [124, 36] on input "****" at bounding box center [111, 34] width 56 height 12
type input "*"
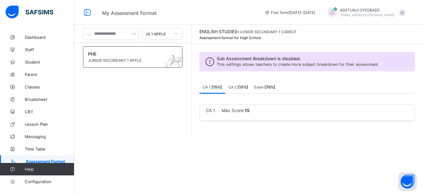
click at [141, 57] on span at bounding box center [127, 57] width 78 height 2
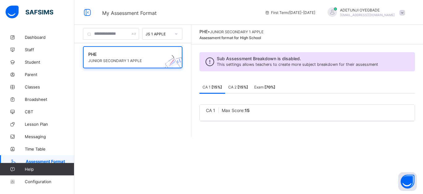
click at [27, 158] on link "Assessment Format" at bounding box center [37, 161] width 74 height 12
click at [33, 160] on span "Assessment Format" at bounding box center [50, 161] width 49 height 5
click at [46, 158] on link "Assessment Format" at bounding box center [37, 161] width 74 height 12
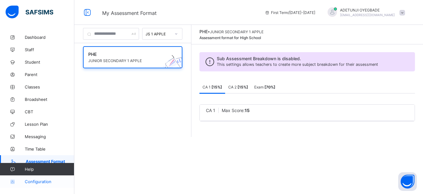
click at [43, 183] on span "Configuration" at bounding box center [49, 181] width 49 height 5
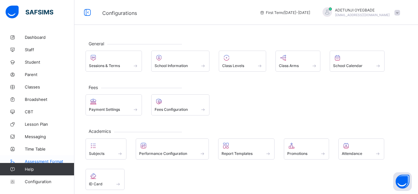
click at [43, 160] on span "Assessment Format" at bounding box center [50, 161] width 50 height 5
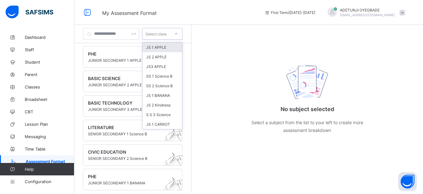
click at [178, 34] on icon at bounding box center [176, 34] width 4 height 6
click at [182, 36] on div at bounding box center [176, 34] width 11 height 10
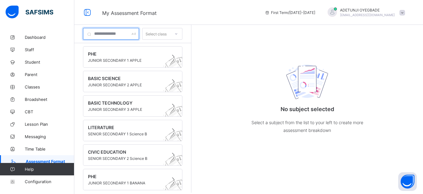
click at [139, 34] on div at bounding box center [111, 34] width 56 height 12
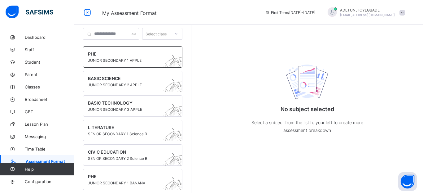
click at [138, 54] on span "PHE" at bounding box center [127, 53] width 78 height 5
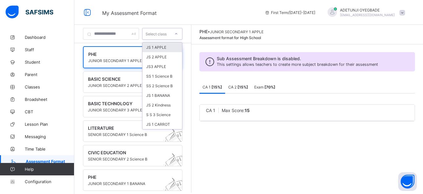
click at [178, 33] on icon at bounding box center [176, 34] width 4 height 6
click at [178, 54] on div "JS 2 APPLE" at bounding box center [163, 57] width 40 height 10
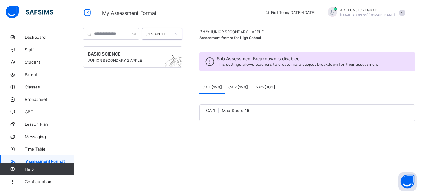
click at [178, 33] on icon at bounding box center [176, 34] width 4 height 6
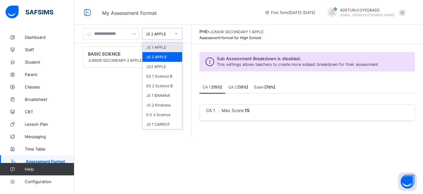
click at [178, 33] on icon at bounding box center [176, 34] width 4 height 6
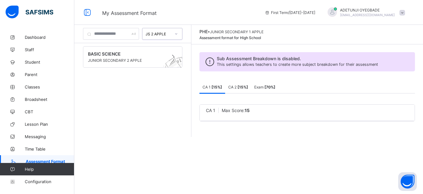
click at [178, 33] on icon at bounding box center [176, 34] width 4 height 6
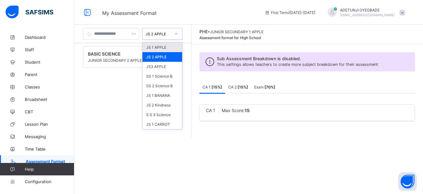
click at [179, 47] on div "JS 1 APPLE" at bounding box center [163, 47] width 40 height 10
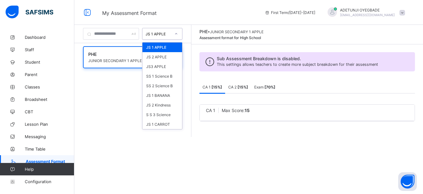
click at [178, 35] on icon at bounding box center [176, 34] width 4 height 6
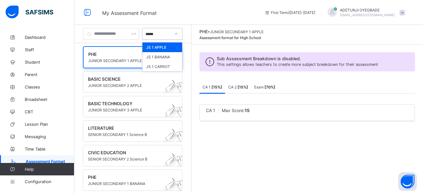
type input "*******"
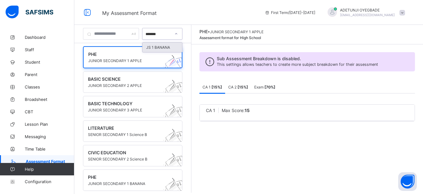
click at [181, 46] on div "JS 1 BANANA" at bounding box center [163, 47] width 40 height 10
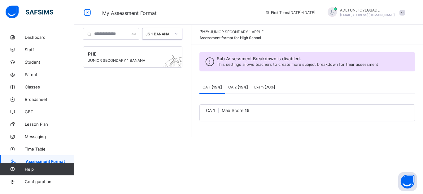
click at [422, 138] on div "option JS 1 BANANA, selected. 0 results available. Select is focused ,type to r…" at bounding box center [248, 97] width 349 height 194
click at [158, 104] on div "PHE JUNIOR SECONDARY 1 BANANA" at bounding box center [132, 99] width 117 height 112
click at [41, 182] on span "Configuration" at bounding box center [49, 181] width 49 height 5
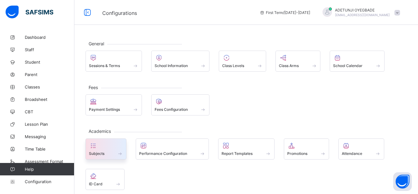
click at [118, 146] on div at bounding box center [106, 145] width 34 height 7
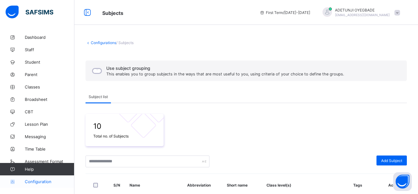
click at [60, 180] on span "Configuration" at bounding box center [49, 181] width 49 height 5
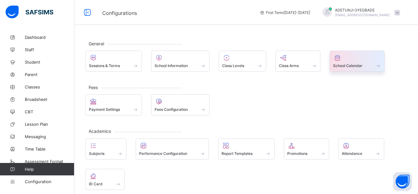
click at [349, 68] on span "School Calendar" at bounding box center [347, 65] width 29 height 5
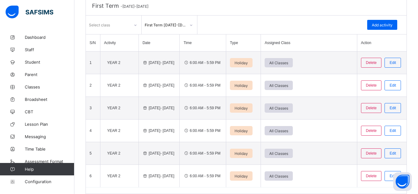
scroll to position [77, 0]
click at [378, 34] on th "Action" at bounding box center [382, 42] width 50 height 17
click at [377, 34] on th "Action" at bounding box center [382, 42] width 50 height 17
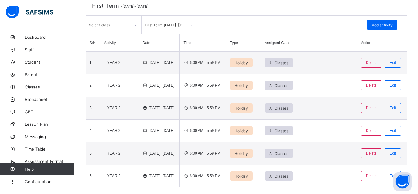
click at [347, 34] on th "Assigned Class" at bounding box center [309, 42] width 96 height 17
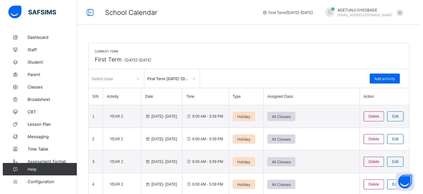
scroll to position [113, 0]
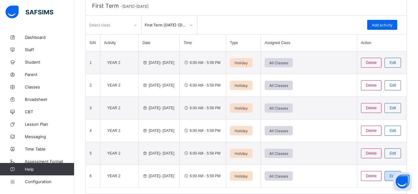
click at [390, 177] on span "Edit" at bounding box center [393, 176] width 7 height 4
type input "******"
type textarea "**********"
type input "**********"
type input "**"
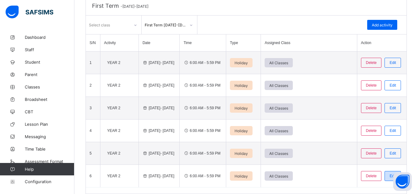
type input "**"
type input "**********"
type input "**"
type input "****"
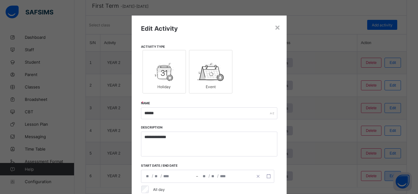
type input "*"
type input "**"
type input "*"
type input "**"
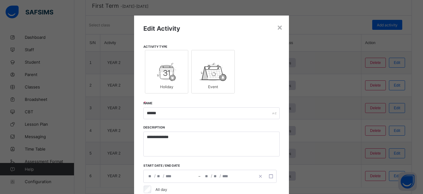
click at [218, 81] on img at bounding box center [213, 72] width 26 height 19
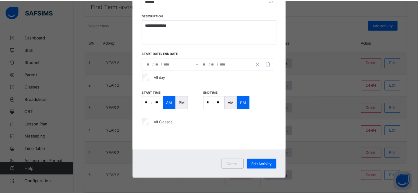
scroll to position [0, 0]
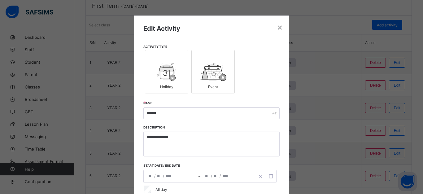
click at [274, 28] on div "Edit Activity" at bounding box center [211, 28] width 136 height 7
click at [277, 27] on div "×" at bounding box center [280, 27] width 6 height 11
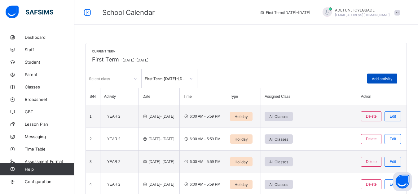
click at [393, 79] on span "Add activity" at bounding box center [382, 78] width 21 height 5
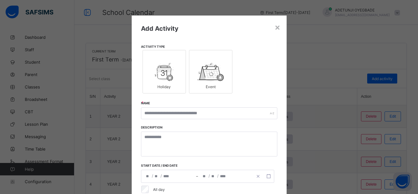
click at [155, 77] on img at bounding box center [164, 72] width 19 height 19
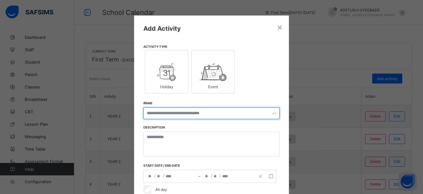
click at [271, 112] on div at bounding box center [211, 113] width 136 height 12
type input "*"
type input "****"
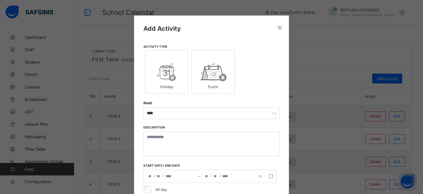
click at [236, 130] on div "Add Activity Activity Type Holiday Event Name **** Description Start date / End…" at bounding box center [211, 144] width 155 height 259
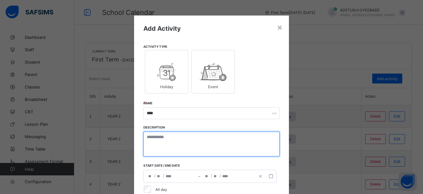
click at [232, 139] on textarea at bounding box center [211, 143] width 136 height 25
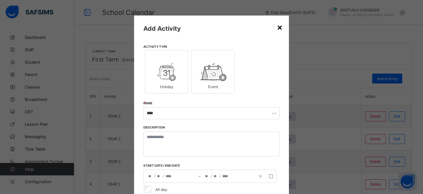
click at [280, 28] on div "×" at bounding box center [280, 27] width 6 height 11
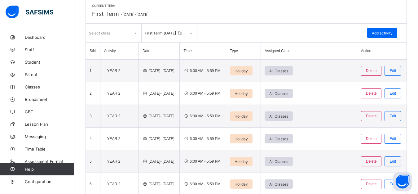
scroll to position [42, 0]
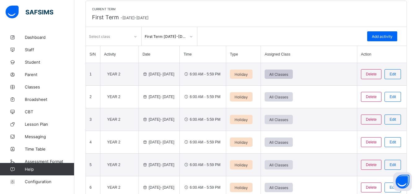
click at [288, 77] on span "All Classes" at bounding box center [278, 74] width 19 height 5
click at [276, 79] on div "All Classes" at bounding box center [279, 73] width 28 height 9
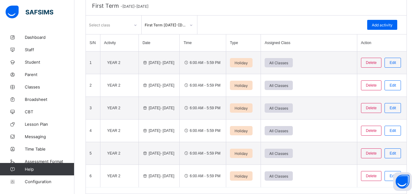
scroll to position [113, 0]
click at [41, 150] on span "Time Table" at bounding box center [50, 148] width 50 height 5
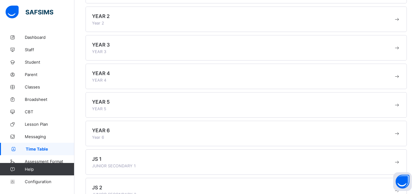
scroll to position [415, 0]
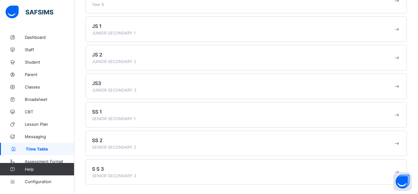
click at [160, 20] on div "JS 1 JUNIOR SECONDARY 1" at bounding box center [246, 28] width 321 height 25
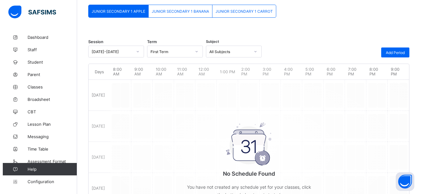
scroll to position [168, 0]
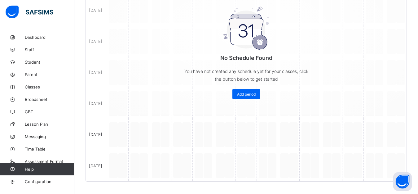
click at [128, 16] on div "No Schedule Found You have not created any schedule yet for your classes, click…" at bounding box center [246, 32] width 321 height 163
click at [254, 92] on div "Add period" at bounding box center [246, 94] width 28 height 10
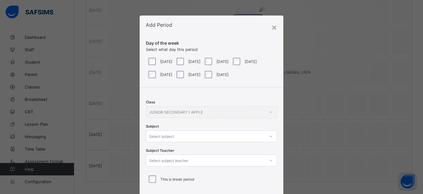
click at [190, 135] on div "Class JUNIOR SECONDARY 1 APPLE Subject Select subject Subject Teacher Select su…" at bounding box center [212, 139] width 144 height 104
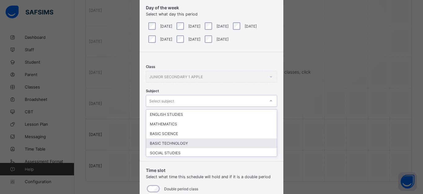
scroll to position [47, 0]
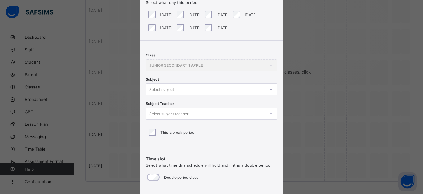
click at [326, 53] on div "× Add Period Day of the week Select what day this period Monday Tuesday Wednesd…" at bounding box center [211, 97] width 423 height 194
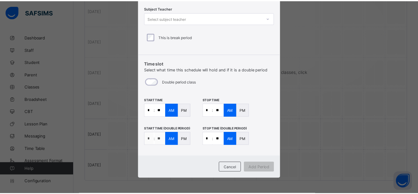
scroll to position [114, 0]
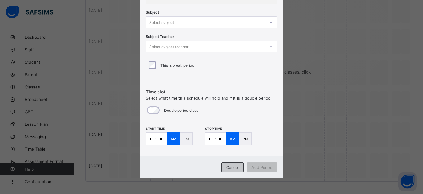
click at [232, 166] on span "Cancel" at bounding box center [233, 167] width 12 height 5
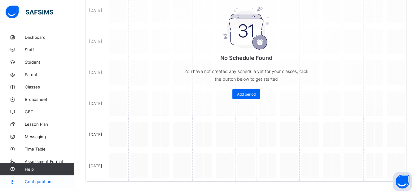
click at [46, 185] on link "Configuration" at bounding box center [37, 181] width 74 height 12
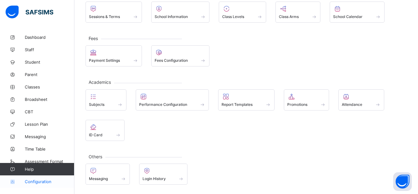
scroll to position [49, 0]
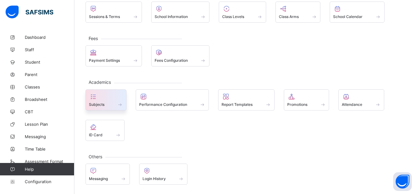
click at [94, 97] on icon at bounding box center [93, 96] width 9 height 7
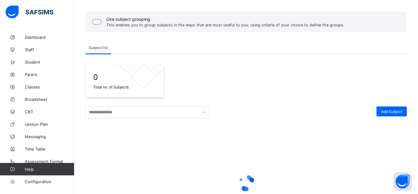
click at [94, 124] on div at bounding box center [246, 183] width 321 height 118
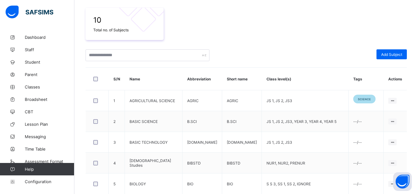
scroll to position [168, 0]
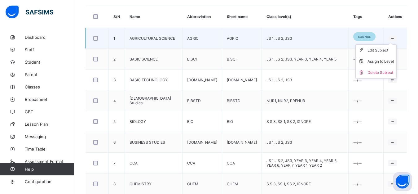
click at [397, 44] on ul "Edit Subject Assign to Level Delete Subject" at bounding box center [375, 61] width 41 height 34
click at [394, 63] on div "Assign to Level" at bounding box center [381, 61] width 26 height 6
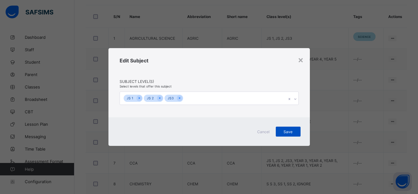
click at [296, 133] on div "Save" at bounding box center [288, 131] width 25 height 10
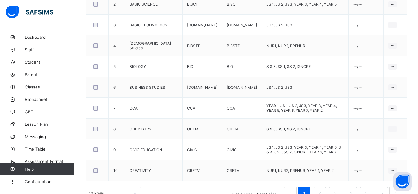
scroll to position [238, 0]
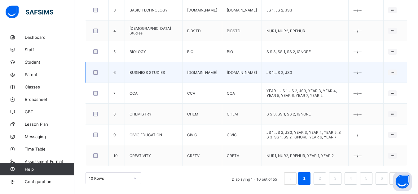
click at [283, 77] on td "JS 1, JS 2, JS3" at bounding box center [305, 72] width 87 height 21
click at [397, 78] on ul "Edit Subject Assign to Level Delete Subject" at bounding box center [375, 95] width 41 height 34
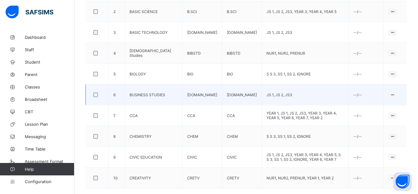
scroll to position [260, 0]
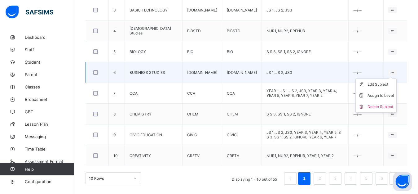
click at [397, 78] on ul "Edit Subject Assign to Level Delete Subject" at bounding box center [375, 95] width 41 height 34
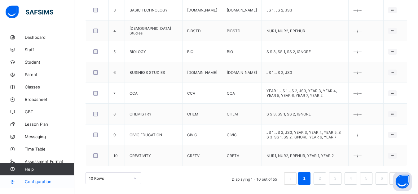
click at [51, 181] on span "Configuration" at bounding box center [49, 181] width 49 height 5
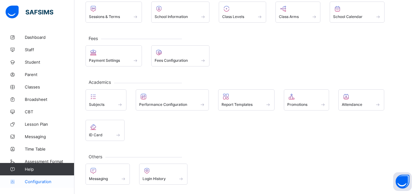
scroll to position [49, 0]
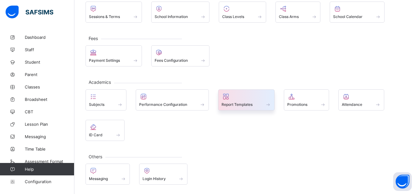
click at [250, 106] on span "Report Templates" at bounding box center [237, 104] width 31 height 5
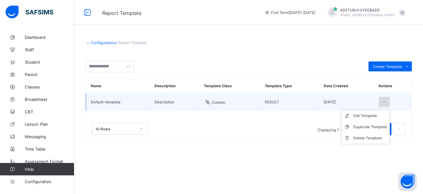
click at [387, 103] on div at bounding box center [384, 102] width 11 height 10
click at [385, 110] on ul "Edit Template Duplicate Template Delete Template" at bounding box center [366, 127] width 49 height 34
click at [377, 115] on div "Edit Template" at bounding box center [371, 115] width 34 height 6
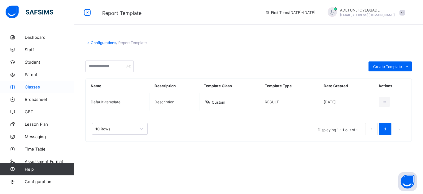
click at [36, 90] on link "Classes" at bounding box center [37, 87] width 74 height 12
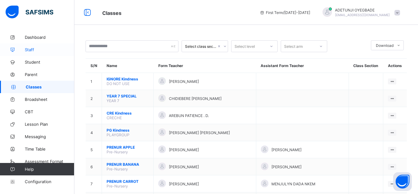
click at [46, 52] on link "Staff" at bounding box center [37, 49] width 74 height 12
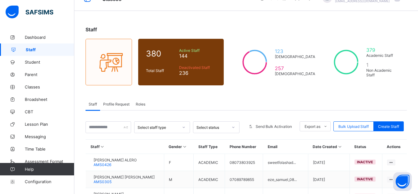
scroll to position [20, 0]
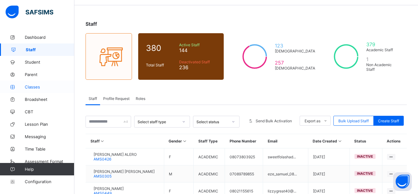
click at [35, 88] on span "Classes" at bounding box center [50, 86] width 50 height 5
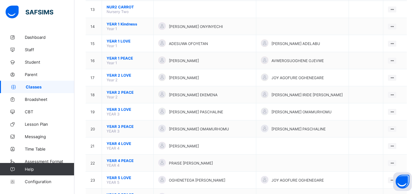
scroll to position [16, 0]
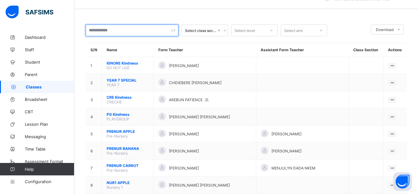
click at [118, 30] on input "text" at bounding box center [132, 30] width 93 height 12
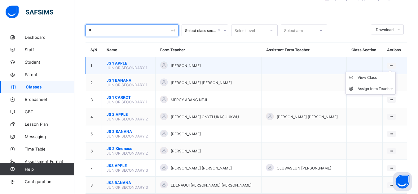
type input "*"
click at [395, 72] on ul "View Class Assign form Teacher" at bounding box center [371, 83] width 50 height 23
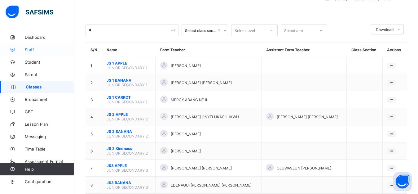
click at [26, 50] on span "Staff" at bounding box center [50, 49] width 50 height 5
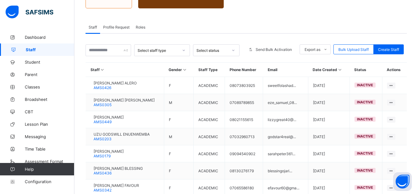
scroll to position [91, 0]
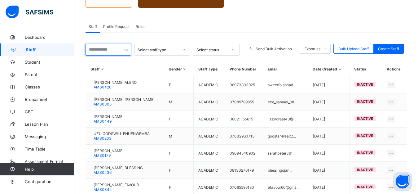
click at [106, 47] on input "text" at bounding box center [109, 50] width 46 height 12
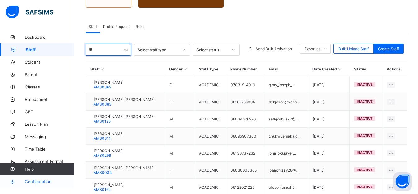
type input "**"
click at [38, 183] on span "Configuration" at bounding box center [49, 181] width 49 height 5
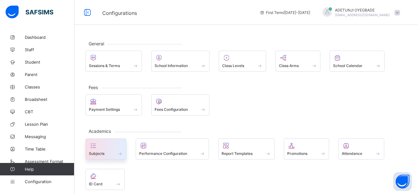
click at [108, 152] on div "Subjects" at bounding box center [106, 153] width 34 height 5
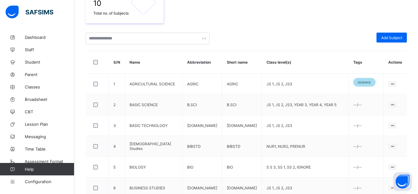
scroll to position [124, 0]
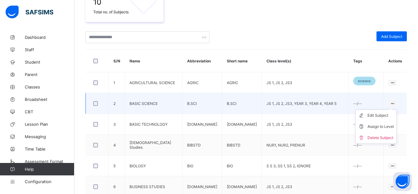
click at [395, 103] on icon at bounding box center [392, 103] width 5 height 5
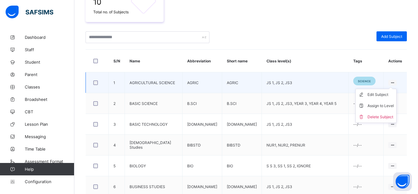
click at [397, 89] on ul "Edit Subject Assign to Level Delete Subject" at bounding box center [375, 106] width 41 height 34
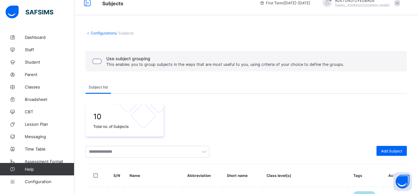
scroll to position [0, 0]
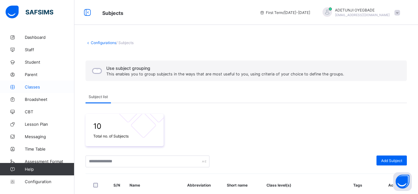
click at [34, 86] on span "Classes" at bounding box center [50, 86] width 50 height 5
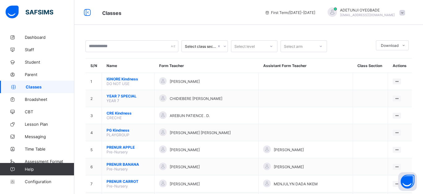
click at [0, 0] on div "View Class" at bounding box center [0, 0] width 0 height 0
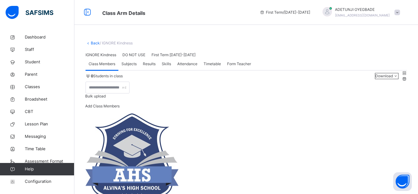
click at [129, 67] on span "Subjects" at bounding box center [128, 64] width 15 height 6
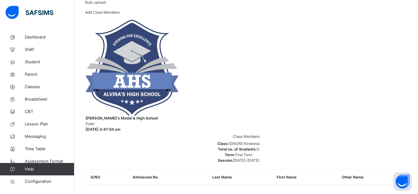
scroll to position [91, 0]
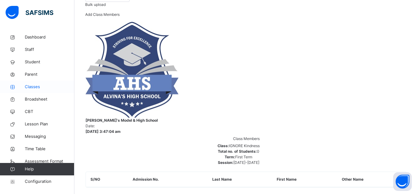
click at [29, 86] on span "Classes" at bounding box center [50, 87] width 50 height 6
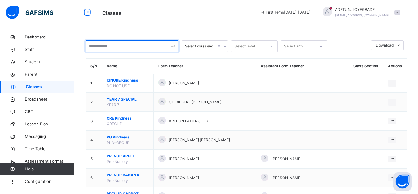
click at [120, 47] on input "text" at bounding box center [132, 46] width 93 height 12
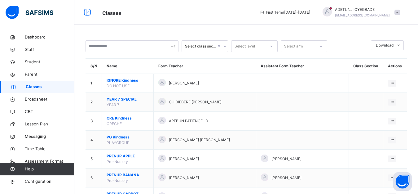
click at [166, 60] on th "Form Teacher" at bounding box center [205, 66] width 103 height 15
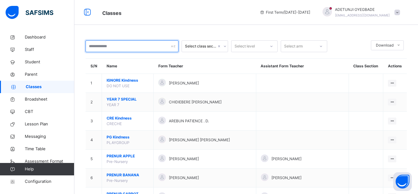
click at [137, 45] on input "text" at bounding box center [132, 46] width 93 height 12
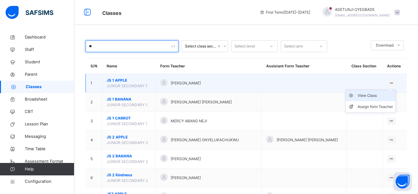
type input "**"
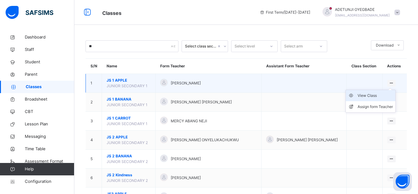
click at [377, 95] on div "View Class" at bounding box center [375, 95] width 35 height 6
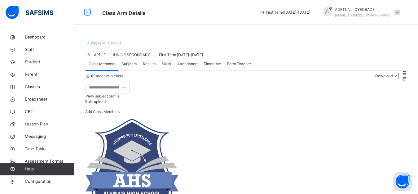
click at [128, 67] on span "Subjects" at bounding box center [128, 64] width 15 height 6
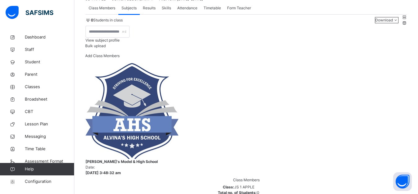
scroll to position [57, 0]
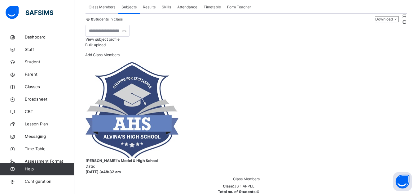
click at [240, 10] on span "Form Teacher" at bounding box center [239, 7] width 24 height 6
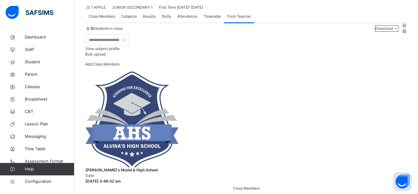
click at [132, 19] on span "Subjects" at bounding box center [128, 17] width 15 height 6
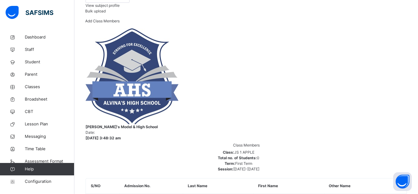
scroll to position [91, 0]
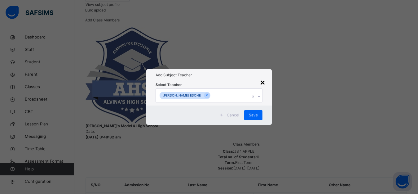
click at [264, 75] on div "×" at bounding box center [263, 81] width 6 height 13
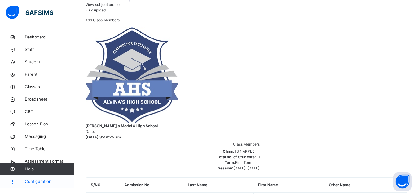
click at [42, 181] on span "Configuration" at bounding box center [49, 181] width 49 height 6
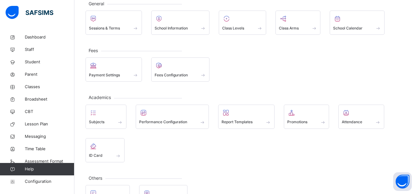
scroll to position [42, 0]
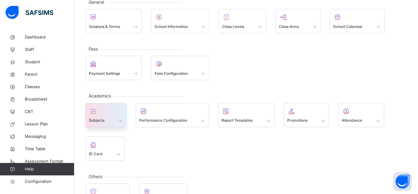
click at [105, 118] on div "Subjects" at bounding box center [106, 120] width 34 height 7
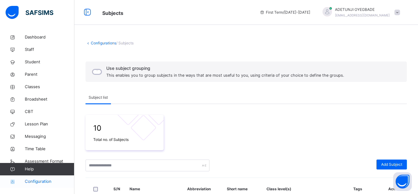
click at [42, 184] on span "Configuration" at bounding box center [49, 181] width 49 height 6
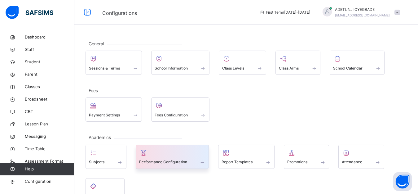
click at [158, 161] on span "Performance Configuration" at bounding box center [163, 162] width 48 height 6
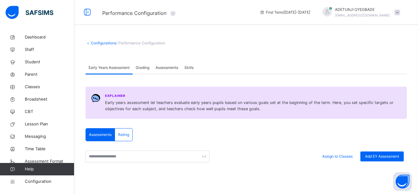
click at [165, 66] on span "Assessments" at bounding box center [167, 68] width 23 height 6
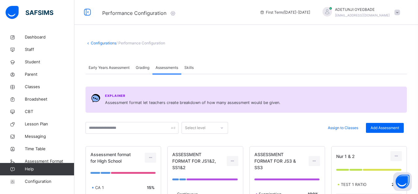
click at [139, 66] on span "Grading" at bounding box center [143, 68] width 14 height 6
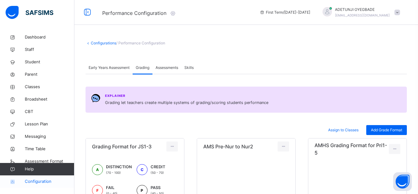
click at [35, 179] on span "Configuration" at bounding box center [49, 181] width 49 height 6
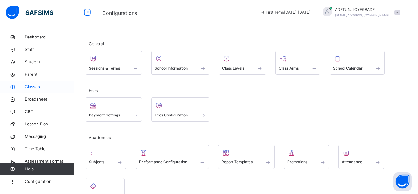
click at [28, 85] on span "Classes" at bounding box center [50, 87] width 50 height 6
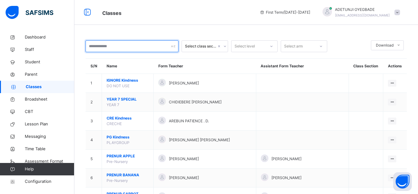
click at [169, 46] on input "text" at bounding box center [132, 46] width 93 height 12
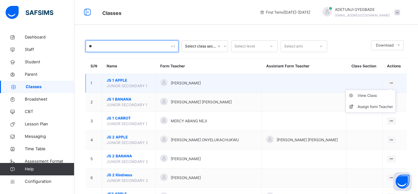
type input "**"
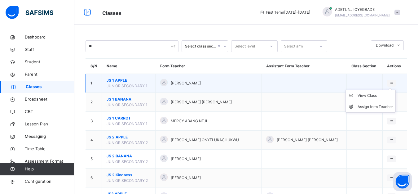
click at [395, 90] on ul "View Class Assign form Teacher" at bounding box center [371, 101] width 50 height 23
click at [375, 97] on div "View Class" at bounding box center [375, 95] width 35 height 6
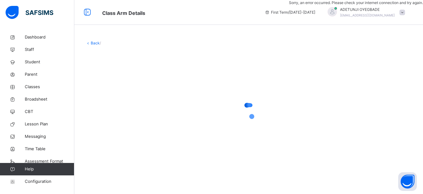
click at [368, 6] on div "Sorry, an error occurred. Please check your internet connection and try again." at bounding box center [356, 3] width 134 height 6
click at [257, 113] on div "Back /" at bounding box center [248, 105] width 349 height 148
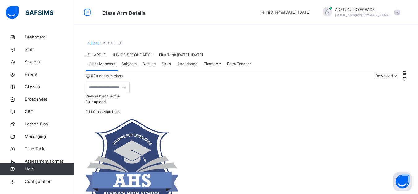
click at [135, 67] on span "Subjects" at bounding box center [128, 64] width 15 height 6
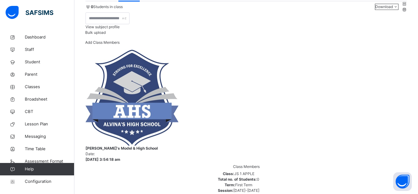
scroll to position [67, 0]
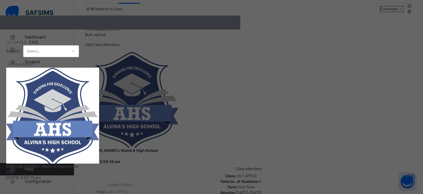
click at [314, 59] on div "SUBJECT RESULT × JS 1 APPLE: ENG Subject Select... Print Report Alvina's Model …" at bounding box center [211, 97] width 423 height 194
click at [240, 29] on div "×" at bounding box center [120, 27] width 240 height 6
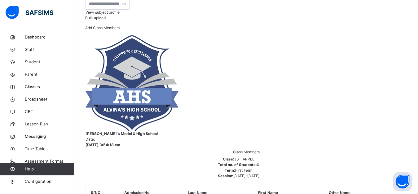
scroll to position [83, 0]
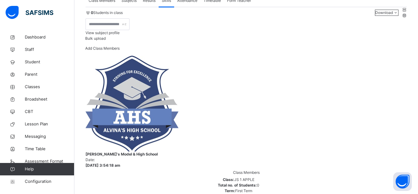
scroll to position [70, 0]
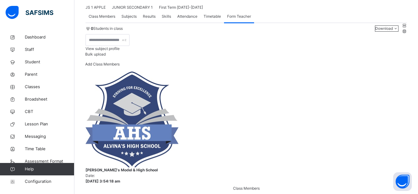
click at [111, 19] on span "Class Members" at bounding box center [102, 17] width 27 height 6
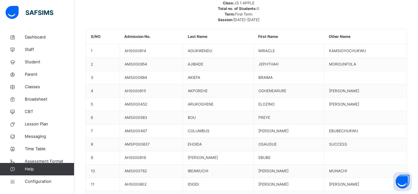
scroll to position [70, 0]
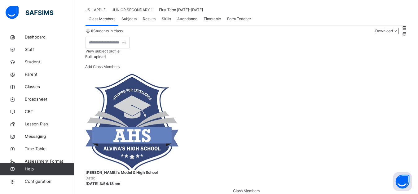
scroll to position [52, 0]
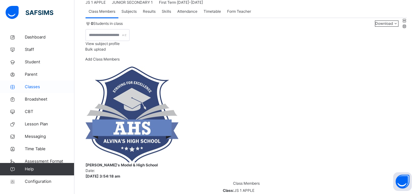
click at [39, 87] on span "Classes" at bounding box center [50, 87] width 50 height 6
click at [38, 87] on span "Classes" at bounding box center [50, 87] width 50 height 6
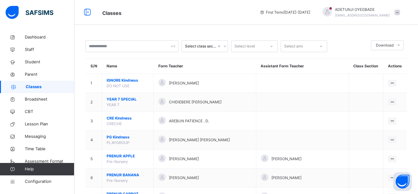
click at [64, 90] on span "Classes" at bounding box center [50, 87] width 49 height 6
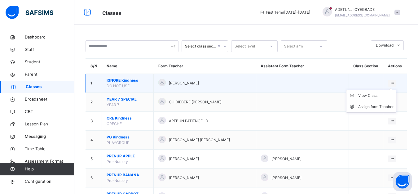
click at [64, 89] on span "Classes" at bounding box center [50, 87] width 49 height 6
click at [396, 90] on ul "View Class Assign form Teacher" at bounding box center [371, 101] width 50 height 23
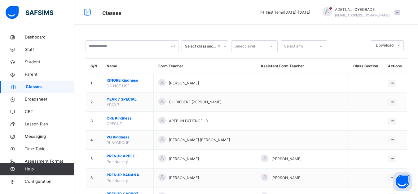
click at [227, 48] on div at bounding box center [225, 46] width 6 height 10
click at [226, 46] on icon at bounding box center [225, 46] width 4 height 6
click at [50, 180] on span "Configuration" at bounding box center [49, 181] width 49 height 6
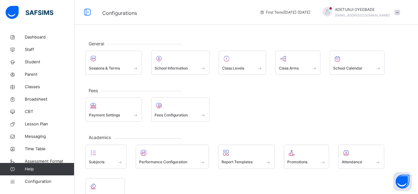
scroll to position [64, 0]
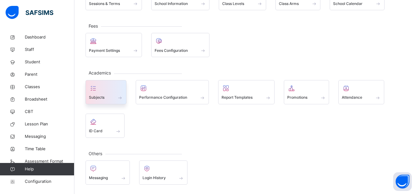
drag, startPoint x: 109, startPoint y: 88, endPoint x: 113, endPoint y: 84, distance: 5.7
click at [113, 84] on div at bounding box center [106, 87] width 34 height 9
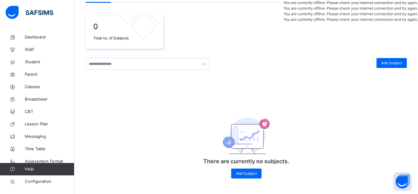
scroll to position [102, 0]
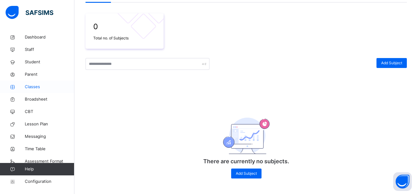
click at [39, 84] on span "Classes" at bounding box center [50, 87] width 50 height 6
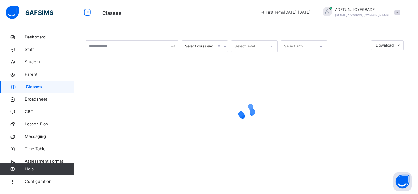
drag, startPoint x: 39, startPoint y: 84, endPoint x: 130, endPoint y: 122, distance: 98.2
click at [418, 21] on div "Classes First Term / 2025-2026 ADETUNJI OYEGBADE oyegbadea@yahoo.com Dashboard …" at bounding box center [209, 97] width 418 height 194
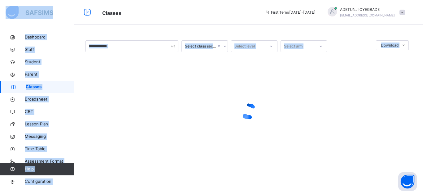
click at [143, 122] on div at bounding box center [249, 111] width 327 height 25
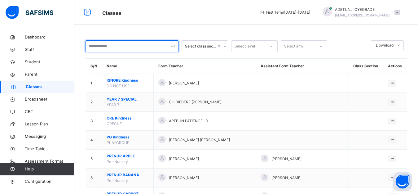
click at [136, 44] on input "text" at bounding box center [132, 46] width 93 height 12
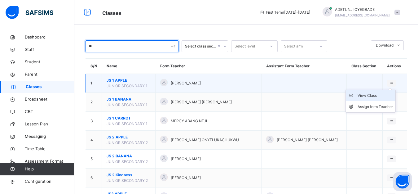
type input "**"
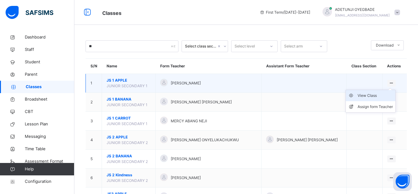
click at [381, 97] on div "View Class" at bounding box center [375, 95] width 35 height 6
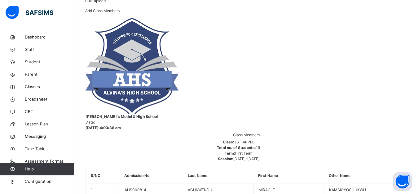
scroll to position [86, 0]
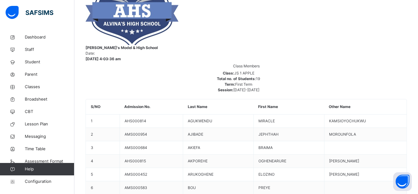
scroll to position [339, 0]
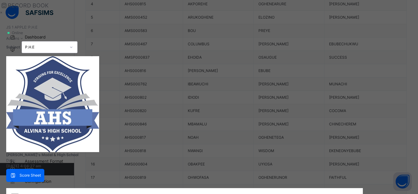
scroll to position [394, 0]
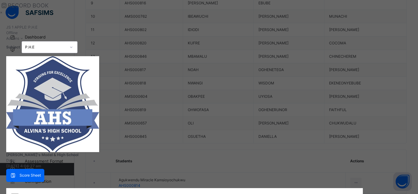
type input "*"
type input "**"
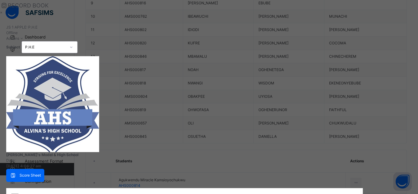
type input "**"
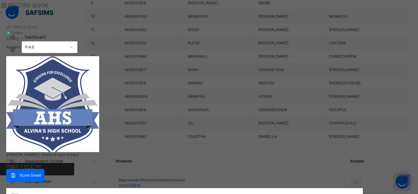
type input "*"
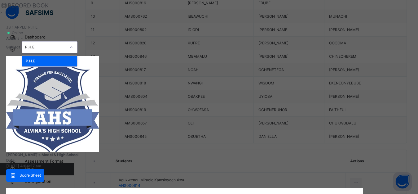
click at [73, 46] on icon at bounding box center [71, 46] width 2 height 1
click at [73, 44] on icon at bounding box center [71, 47] width 4 height 6
type input "**"
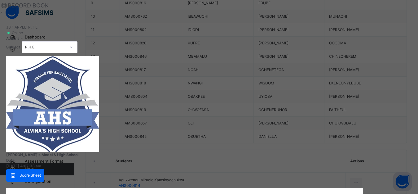
type input "**"
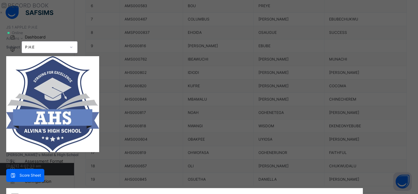
scroll to position [358, 0]
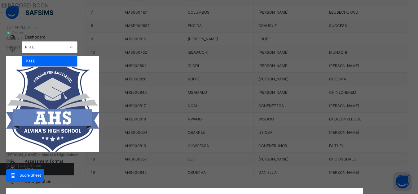
click at [77, 42] on div at bounding box center [71, 47] width 11 height 10
click at [77, 56] on div "P.H.E" at bounding box center [49, 61] width 55 height 11
click at [73, 44] on icon at bounding box center [71, 47] width 4 height 6
click at [77, 56] on div "P.H.E" at bounding box center [49, 61] width 55 height 11
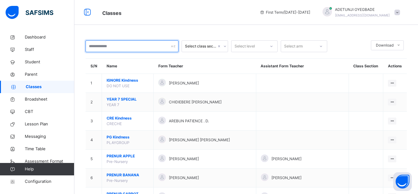
click at [143, 45] on input "text" at bounding box center [132, 46] width 93 height 12
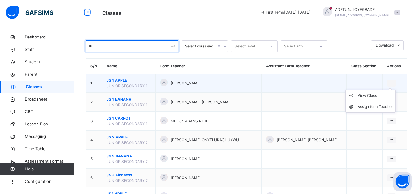
type input "**"
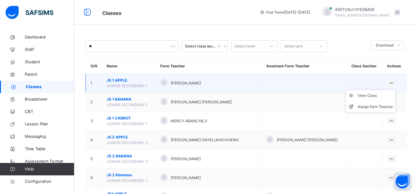
click at [396, 82] on div at bounding box center [391, 83] width 8 height 7
click at [383, 97] on div "View Class" at bounding box center [375, 95] width 35 height 6
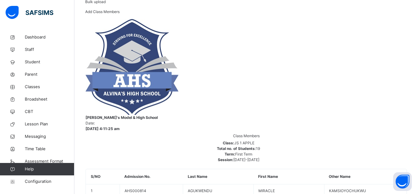
scroll to position [96, 0]
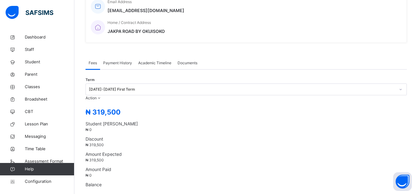
scroll to position [239, 0]
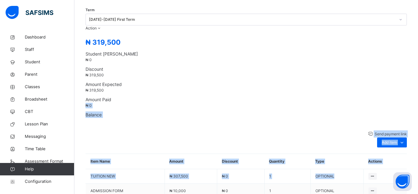
drag, startPoint x: 414, startPoint y: 78, endPoint x: 404, endPoint y: 17, distance: 61.9
click at [404, 17] on div "Term 2025-2026 First Term Action Receive Payment Manage Discount Send Email Rem…" at bounding box center [246, 120] width 321 height 218
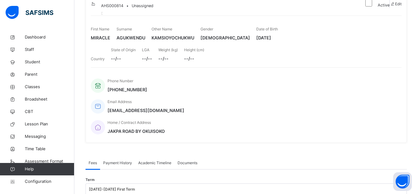
scroll to position [0, 0]
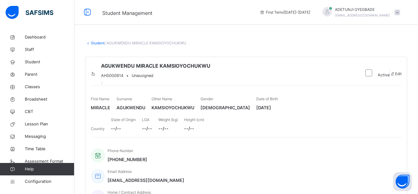
click at [93, 44] on link "Student" at bounding box center [98, 43] width 14 height 5
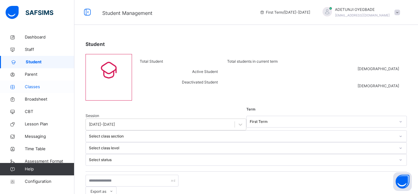
click at [39, 86] on span "Classes" at bounding box center [50, 87] width 50 height 6
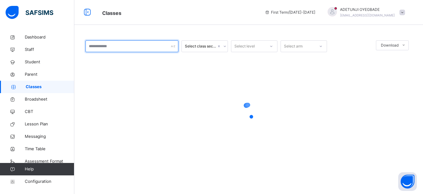
click at [133, 47] on input "text" at bounding box center [132, 46] width 93 height 12
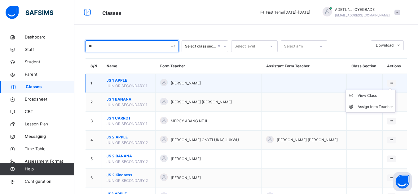
type input "**"
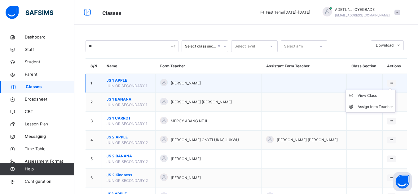
click at [396, 83] on div at bounding box center [391, 83] width 8 height 7
click at [388, 94] on div "View Class" at bounding box center [375, 95] width 35 height 6
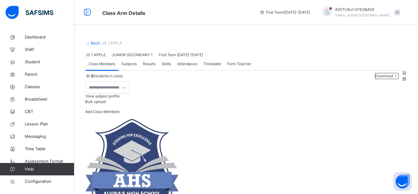
click at [136, 67] on span "Subjects" at bounding box center [128, 64] width 15 height 6
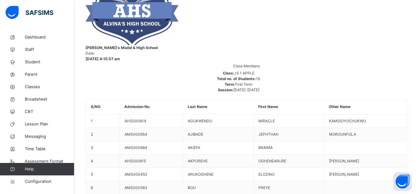
scroll to position [10, 0]
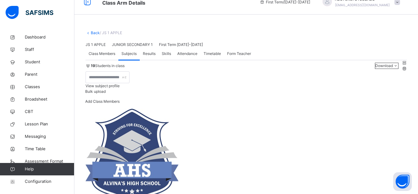
click at [113, 56] on span "Class Members" at bounding box center [102, 54] width 27 height 6
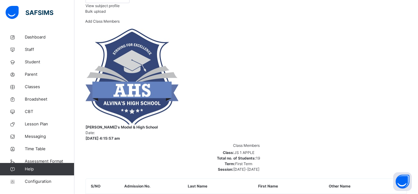
scroll to position [89, 0]
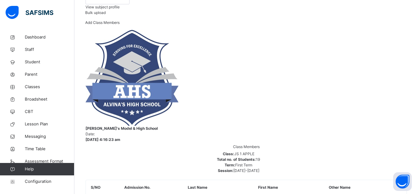
click at [120, 9] on span "View subject profile" at bounding box center [103, 7] width 34 height 5
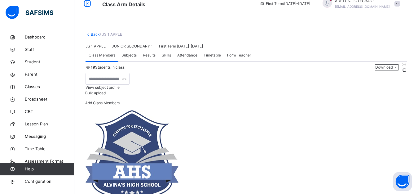
scroll to position [0, 0]
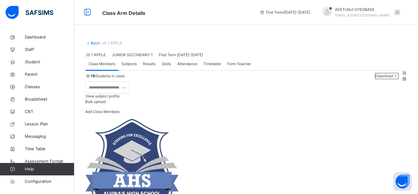
click at [146, 67] on span "Results" at bounding box center [149, 64] width 13 height 6
click at [169, 67] on span "Skills" at bounding box center [166, 64] width 9 height 6
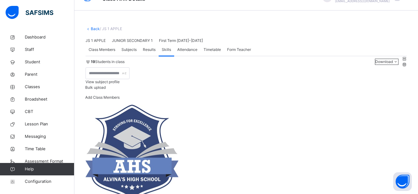
scroll to position [12, 0]
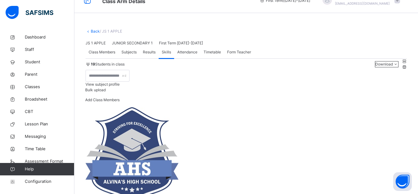
click at [189, 55] on span "Attendance" at bounding box center [187, 52] width 20 height 6
click at [228, 55] on span "Form Teacher" at bounding box center [239, 52] width 24 height 6
click at [137, 58] on div "Subjects" at bounding box center [128, 52] width 21 height 12
click at [110, 55] on span "Class Members" at bounding box center [102, 52] width 27 height 6
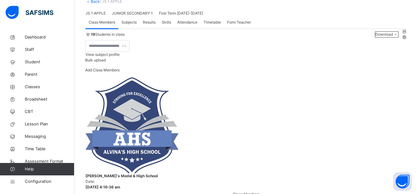
scroll to position [44, 0]
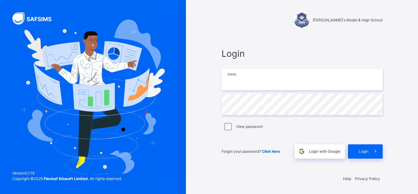
type input "**********"
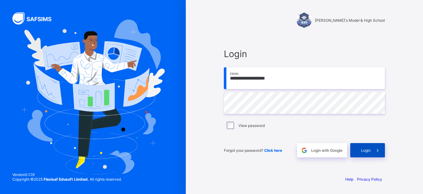
click at [368, 150] on span "Login" at bounding box center [366, 150] width 10 height 5
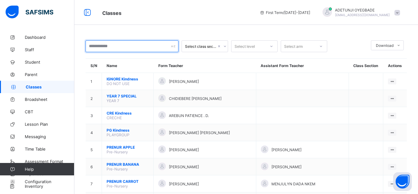
click at [163, 47] on input "text" at bounding box center [132, 46] width 93 height 12
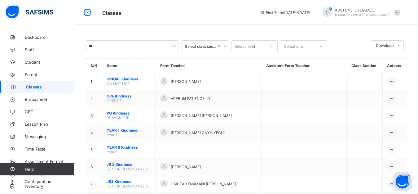
click at [225, 45] on icon at bounding box center [225, 46] width 4 height 6
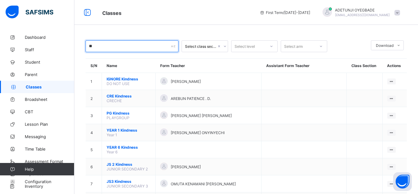
click at [170, 46] on input "**" at bounding box center [132, 46] width 93 height 12
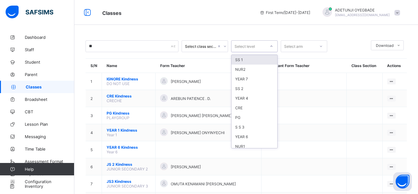
click at [271, 46] on icon at bounding box center [272, 46] width 4 height 6
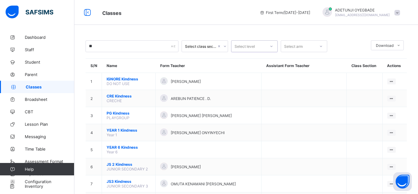
click at [322, 45] on icon at bounding box center [321, 46] width 4 height 6
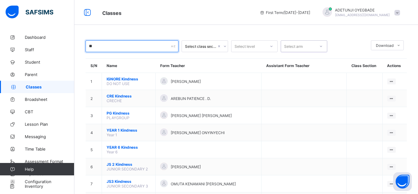
click at [175, 47] on div "**" at bounding box center [132, 46] width 93 height 12
click at [167, 47] on input "**" at bounding box center [132, 46] width 93 height 12
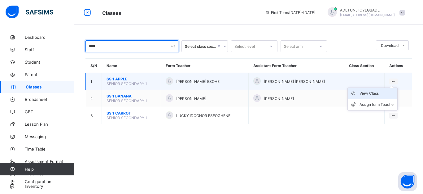
type input "****"
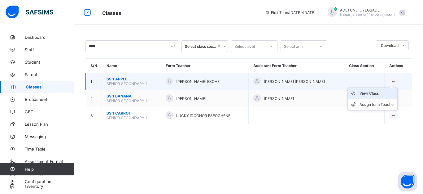
click at [387, 93] on div "View Class" at bounding box center [377, 93] width 35 height 6
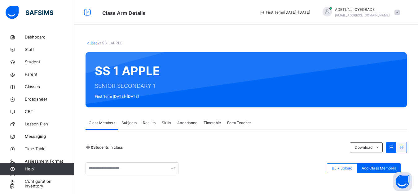
click at [113, 44] on span "/ SS 1 APPLE" at bounding box center [111, 43] width 23 height 5
click at [114, 44] on span "/ SS 1 APPLE" at bounding box center [111, 43] width 23 height 5
click at [130, 121] on span "Subjects" at bounding box center [128, 123] width 15 height 6
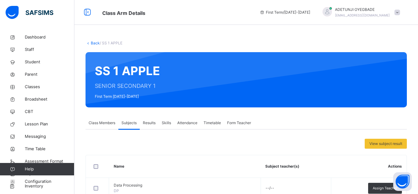
click at [111, 121] on span "Class Members" at bounding box center [102, 123] width 27 height 6
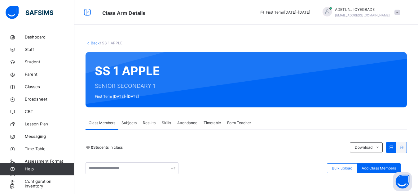
click at [97, 44] on link "Back" at bounding box center [95, 43] width 9 height 5
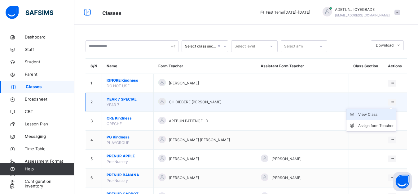
click at [374, 114] on div "View Class" at bounding box center [375, 114] width 35 height 6
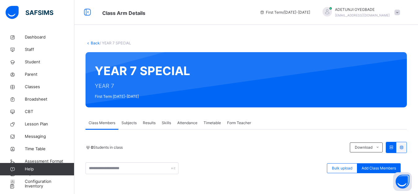
click at [90, 43] on icon at bounding box center [88, 43] width 5 height 5
click at [95, 42] on link "Back" at bounding box center [95, 43] width 9 height 5
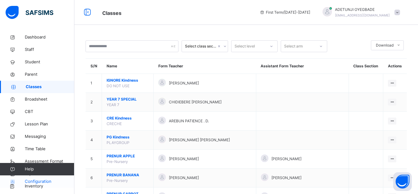
click at [39, 181] on span "Configuration" at bounding box center [49, 181] width 49 height 6
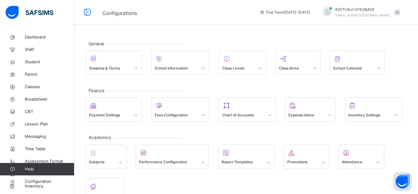
scroll to position [64, 0]
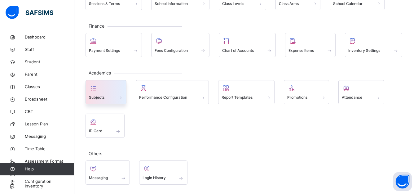
click at [113, 92] on div at bounding box center [106, 87] width 34 height 9
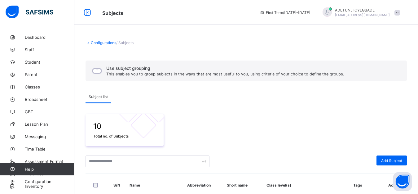
click at [98, 43] on link "Configurations" at bounding box center [103, 42] width 25 height 5
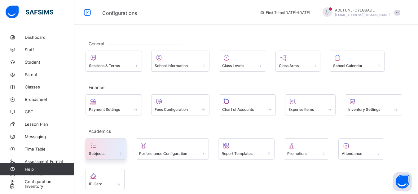
click at [113, 157] on div "Subjects" at bounding box center [106, 148] width 41 height 21
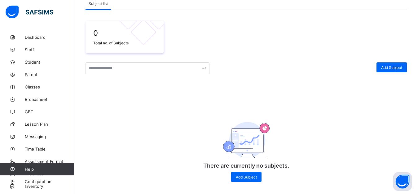
scroll to position [97, 0]
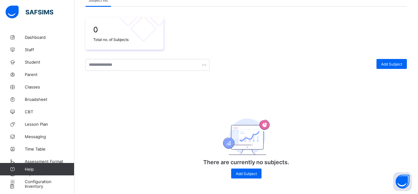
click at [407, 133] on div "0 Total no. of Subjects Add Subject There are currently no subjects. Add Subject" at bounding box center [246, 96] width 321 height 178
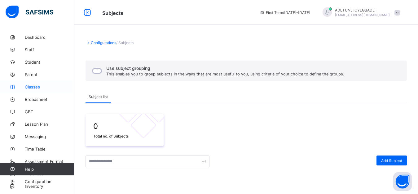
click at [43, 89] on link "Classes" at bounding box center [37, 87] width 74 height 12
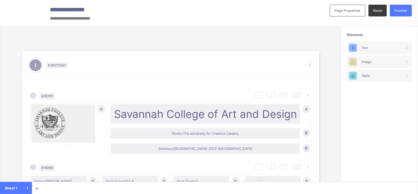
click at [381, 11] on span "Reset" at bounding box center [377, 10] width 9 height 4
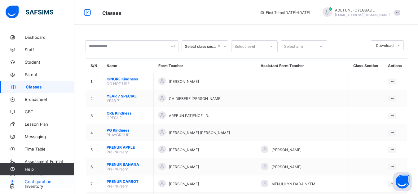
click at [46, 180] on span "Configuration" at bounding box center [49, 181] width 49 height 5
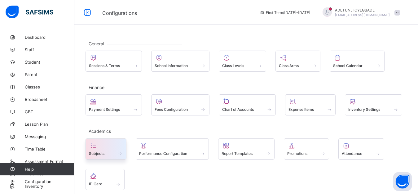
click at [118, 145] on div at bounding box center [106, 145] width 34 height 7
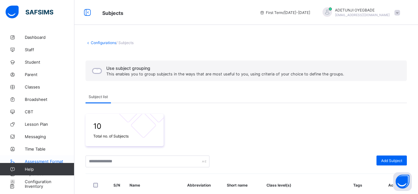
click at [62, 158] on link "Assessment Format" at bounding box center [37, 161] width 74 height 12
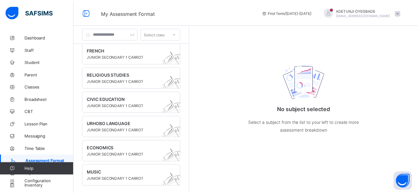
scroll to position [436, 0]
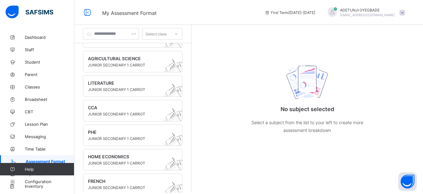
click at [34, 158] on link "Assessment Format" at bounding box center [37, 161] width 74 height 12
click at [38, 87] on span "Classes" at bounding box center [50, 86] width 50 height 5
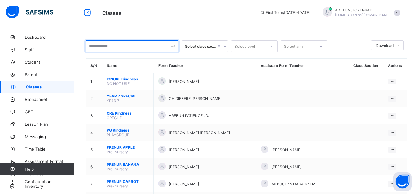
click at [166, 46] on input "text" at bounding box center [132, 46] width 93 height 12
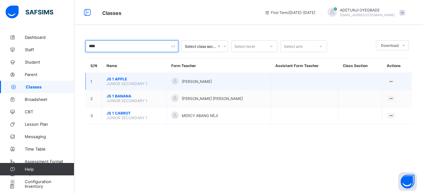
type input "****"
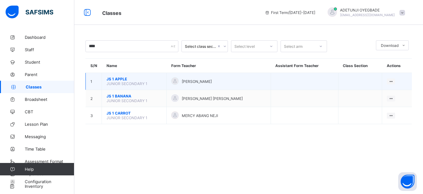
click at [214, 79] on div "[PERSON_NAME]" at bounding box center [218, 81] width 95 height 8
click at [391, 87] on ul "View Class Assign form Teacher" at bounding box center [370, 98] width 50 height 23
click at [381, 95] on div "View Class" at bounding box center [374, 93] width 35 height 6
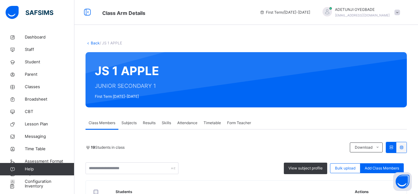
scroll to position [170, 0]
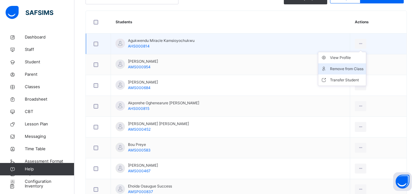
click at [363, 43] on icon at bounding box center [360, 44] width 5 height 6
click at [352, 61] on li "View Profile" at bounding box center [342, 57] width 48 height 11
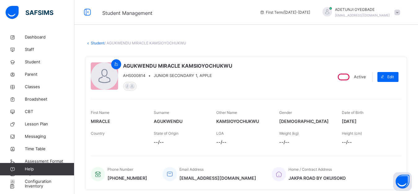
click at [103, 43] on link "Student" at bounding box center [98, 43] width 14 height 5
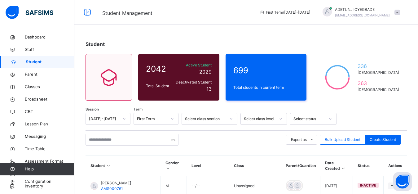
click at [143, 44] on div "Student" at bounding box center [246, 43] width 321 height 7
click at [317, 42] on div "Student" at bounding box center [246, 43] width 321 height 7
click at [318, 41] on div "Student" at bounding box center [246, 43] width 321 height 7
click at [271, 141] on div "Export as Pdf Report Excel Report Excel Report (LMS) Bulk Upload Student Create…" at bounding box center [246, 140] width 321 height 12
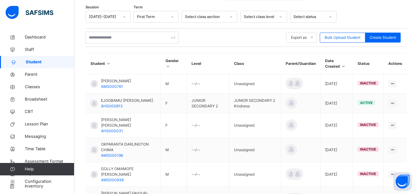
scroll to position [101, 0]
click at [203, 17] on div "Select class section" at bounding box center [205, 18] width 41 height 6
click at [214, 19] on div "Select class section" at bounding box center [205, 18] width 41 height 6
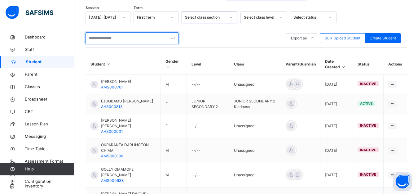
click at [174, 42] on input "text" at bounding box center [132, 38] width 93 height 12
click at [136, 36] on input "text" at bounding box center [132, 38] width 93 height 12
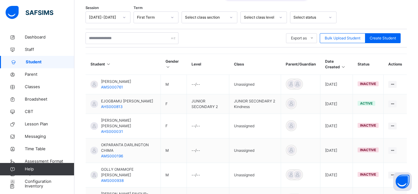
click at [184, 36] on div "Export as Pdf Report Excel Report Excel Report (LMS) Bulk Upload Student Create…" at bounding box center [246, 38] width 321 height 12
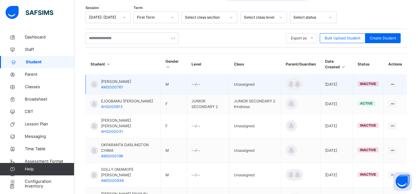
click at [376, 83] on span "inactive" at bounding box center [368, 84] width 16 height 4
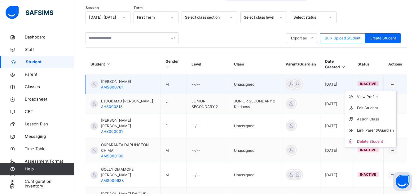
click at [395, 84] on icon at bounding box center [392, 84] width 5 height 5
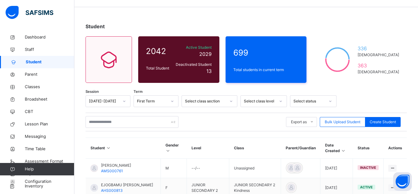
scroll to position [0, 0]
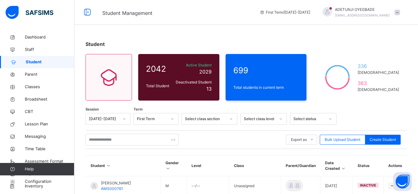
click at [41, 87] on span "Classes" at bounding box center [50, 87] width 50 height 6
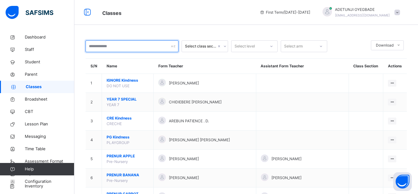
click at [132, 44] on input "text" at bounding box center [132, 46] width 93 height 12
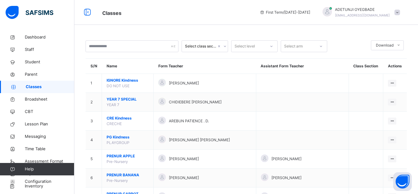
click at [215, 61] on th "Form Teacher" at bounding box center [205, 66] width 103 height 15
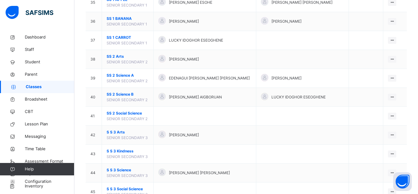
scroll to position [746, 0]
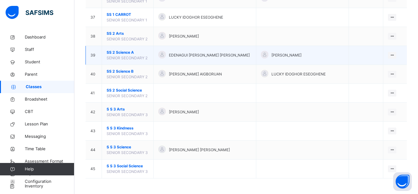
click at [197, 56] on span "EDENAGUI [PERSON_NAME] [PERSON_NAME]" at bounding box center [209, 55] width 81 height 6
click at [90, 54] on td "39" at bounding box center [94, 55] width 16 height 19
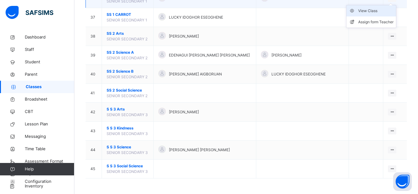
click at [373, 13] on div "View Class" at bounding box center [375, 11] width 35 height 6
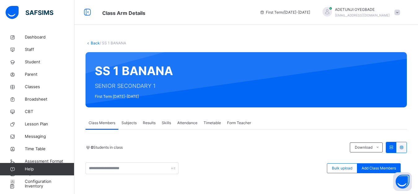
click at [370, 123] on div "Class Members Subjects Results Skills Attendance Timetable Form Teacher" at bounding box center [246, 123] width 321 height 13
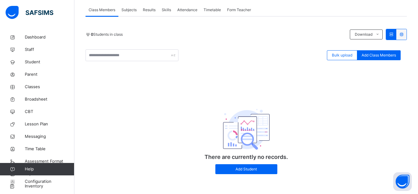
scroll to position [115, 0]
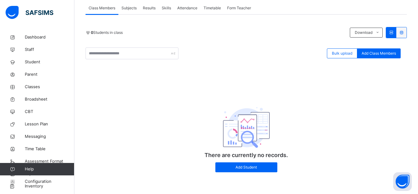
click at [396, 34] on div at bounding box center [391, 32] width 10 height 11
click at [394, 34] on icon at bounding box center [391, 32] width 5 height 5
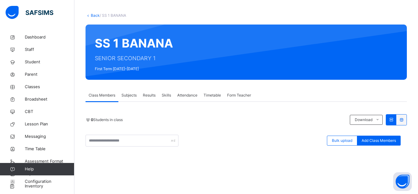
scroll to position [0, 0]
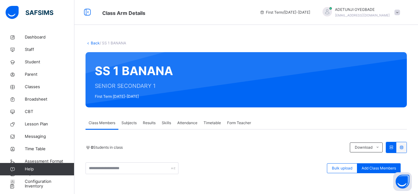
click at [212, 27] on div "Back / SS 1 BANANA SS 1 BANANA SENIOR SECONDARY 1 First Term [DATE]-[DATE] Clas…" at bounding box center [246, 154] width 344 height 308
click at [49, 180] on span "Configuration" at bounding box center [49, 181] width 49 height 6
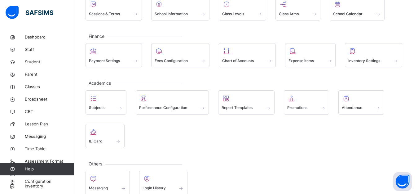
scroll to position [64, 0]
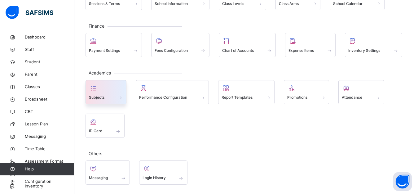
click at [112, 95] on div "Subjects" at bounding box center [106, 97] width 34 height 7
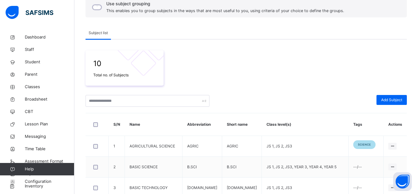
click at [209, 73] on div "10 Total no. of Subjects" at bounding box center [246, 67] width 321 height 35
click at [280, 92] on span at bounding box center [246, 90] width 321 height 9
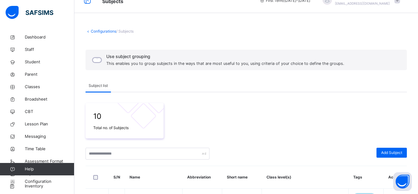
scroll to position [4, 0]
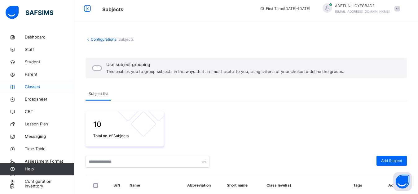
click at [41, 87] on span "Classes" at bounding box center [50, 87] width 50 height 6
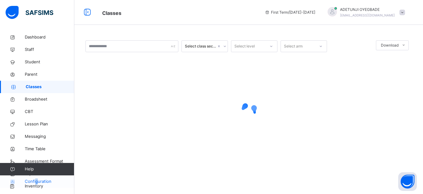
click at [36, 186] on link "Configuration" at bounding box center [37, 181] width 74 height 12
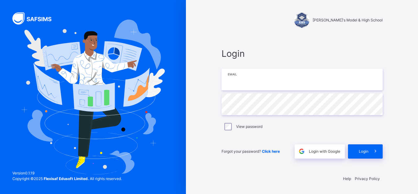
type input "**********"
